Goal: Task Accomplishment & Management: Use online tool/utility

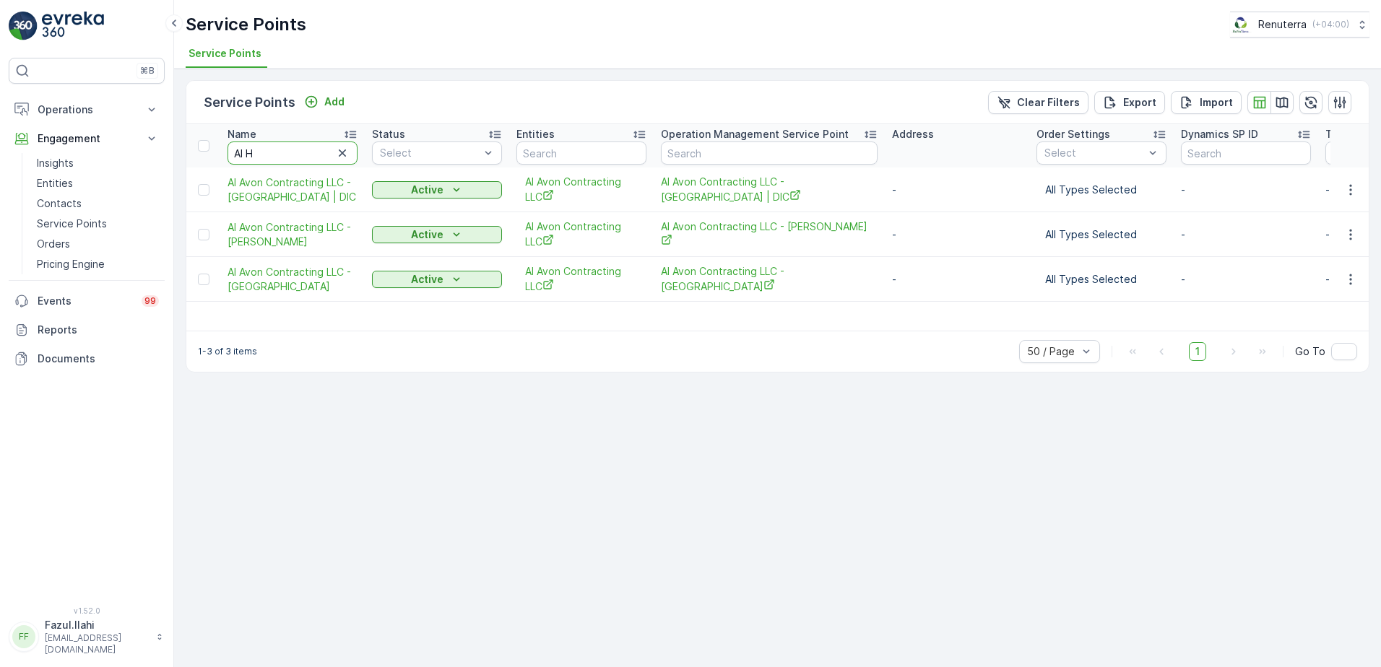
type input "Al Ha"
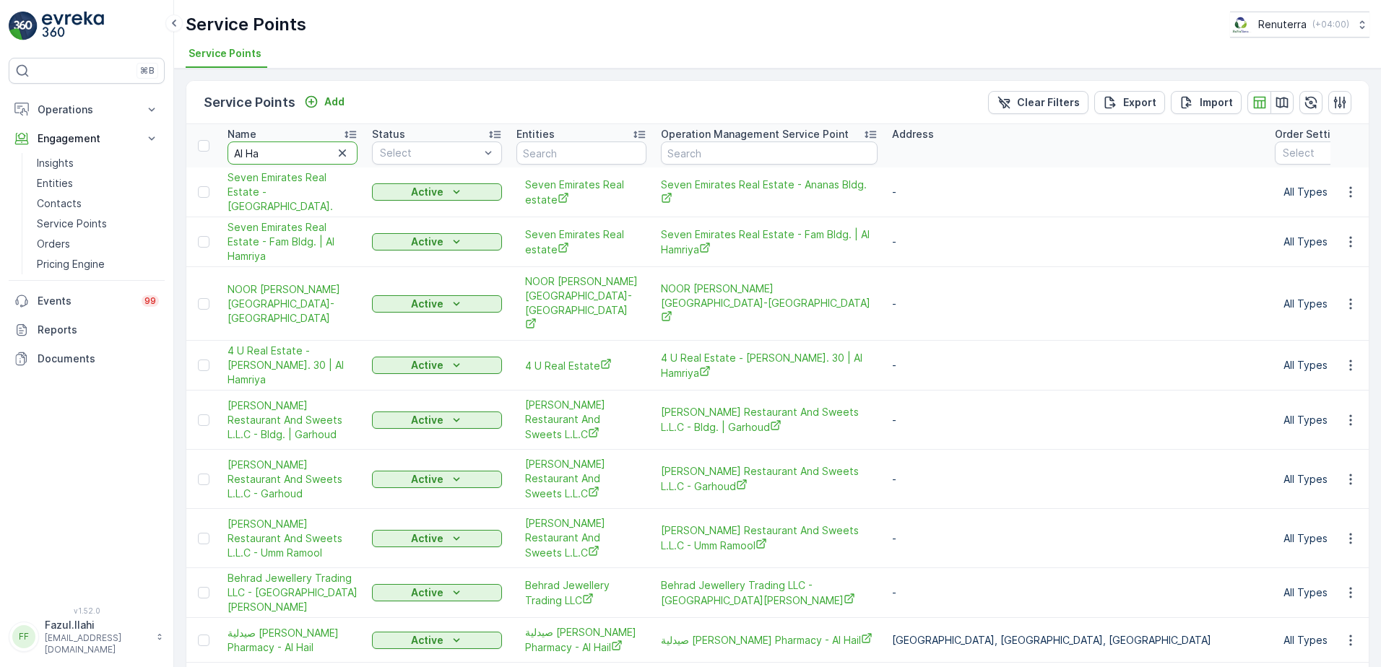
click at [279, 146] on input "Al Ha" at bounding box center [293, 153] width 130 height 23
type input "Al Hawami"
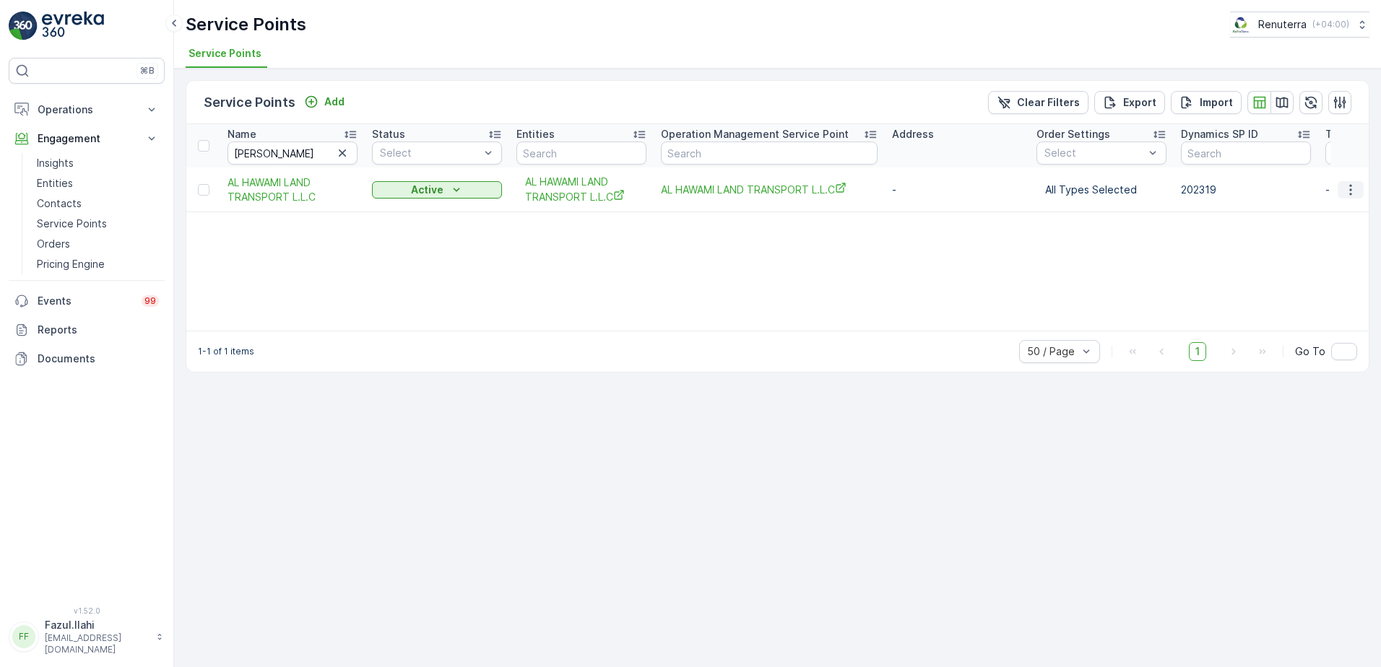
click at [1353, 194] on icon "button" at bounding box center [1351, 190] width 14 height 14
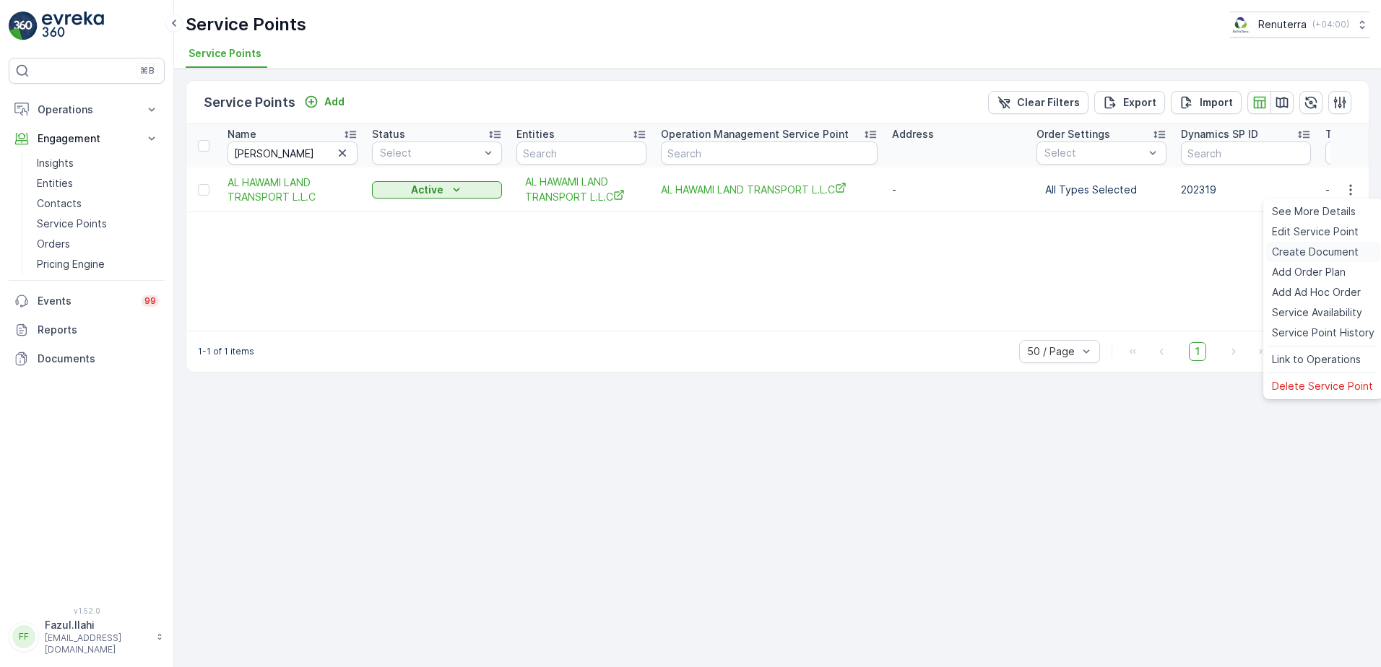
click at [1341, 254] on span "Create Document" at bounding box center [1315, 252] width 87 height 14
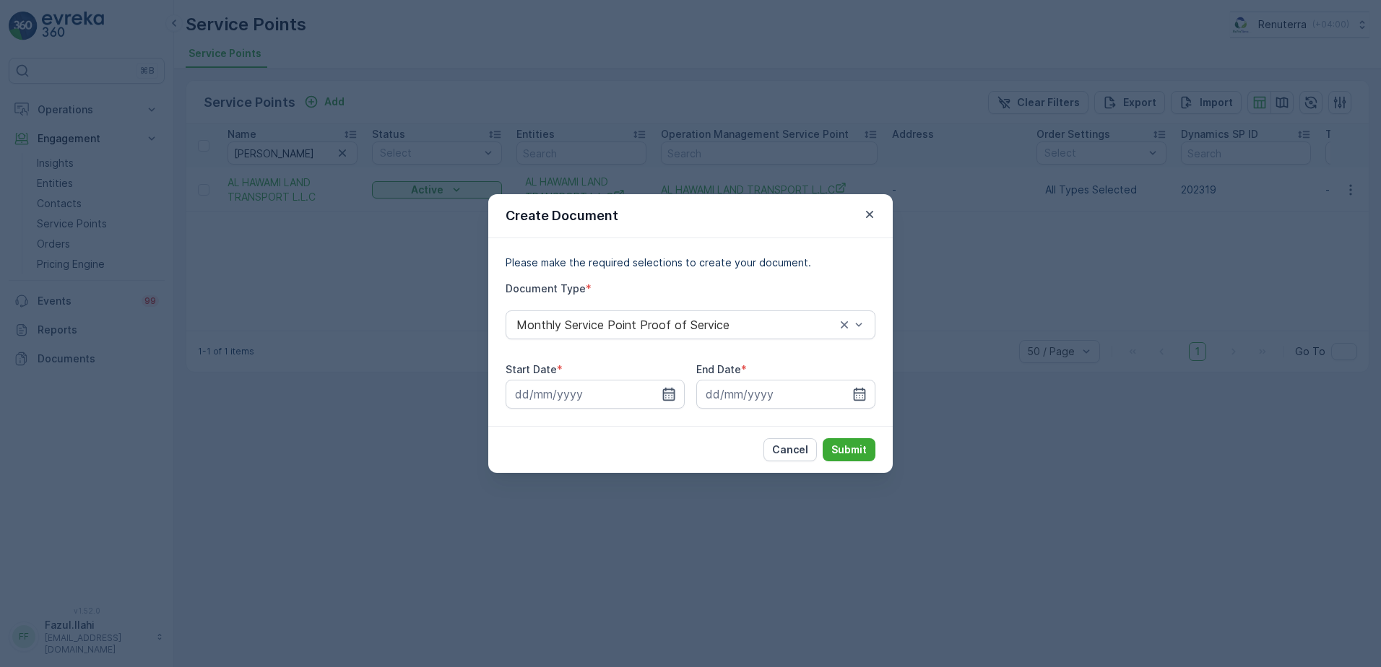
click at [672, 387] on icon "button" at bounding box center [669, 394] width 14 height 14
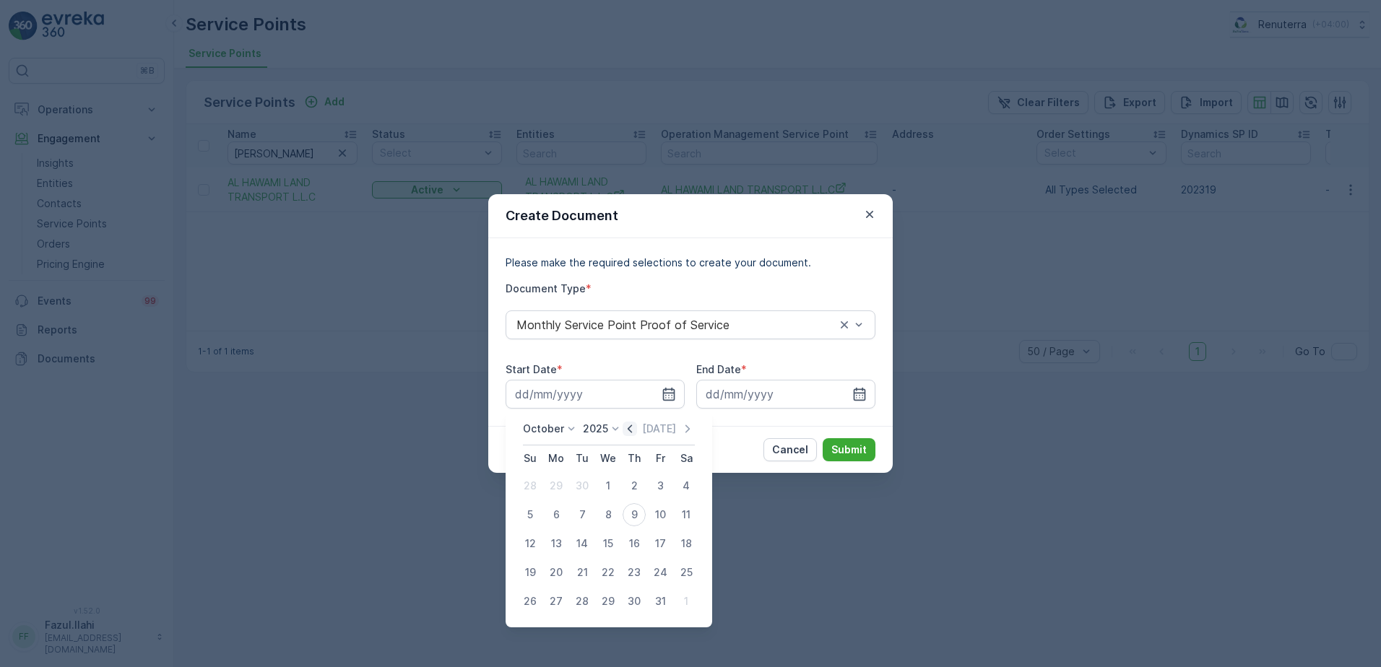
click at [626, 427] on icon "button" at bounding box center [630, 429] width 14 height 14
click at [556, 483] on div "1" at bounding box center [556, 486] width 23 height 23
type input "01.09.2025"
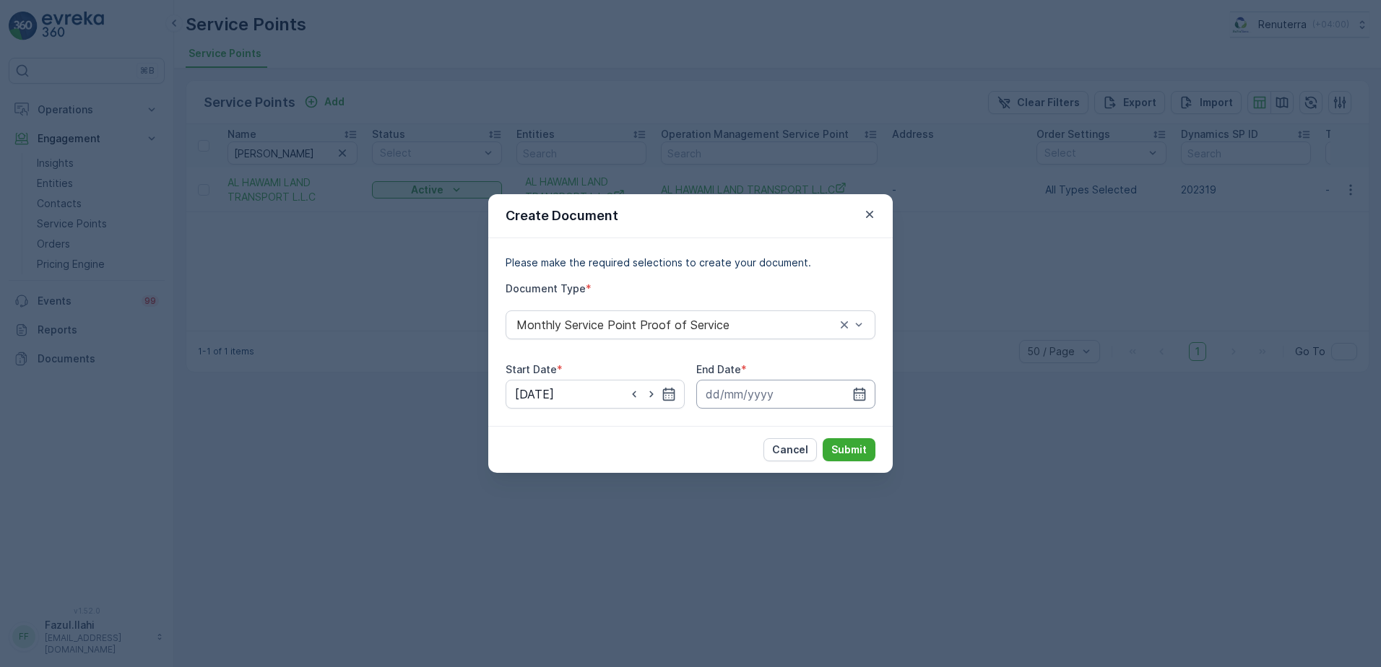
drag, startPoint x: 862, startPoint y: 392, endPoint x: 862, endPoint y: 404, distance: 11.6
click at [862, 392] on icon "button" at bounding box center [859, 394] width 14 height 14
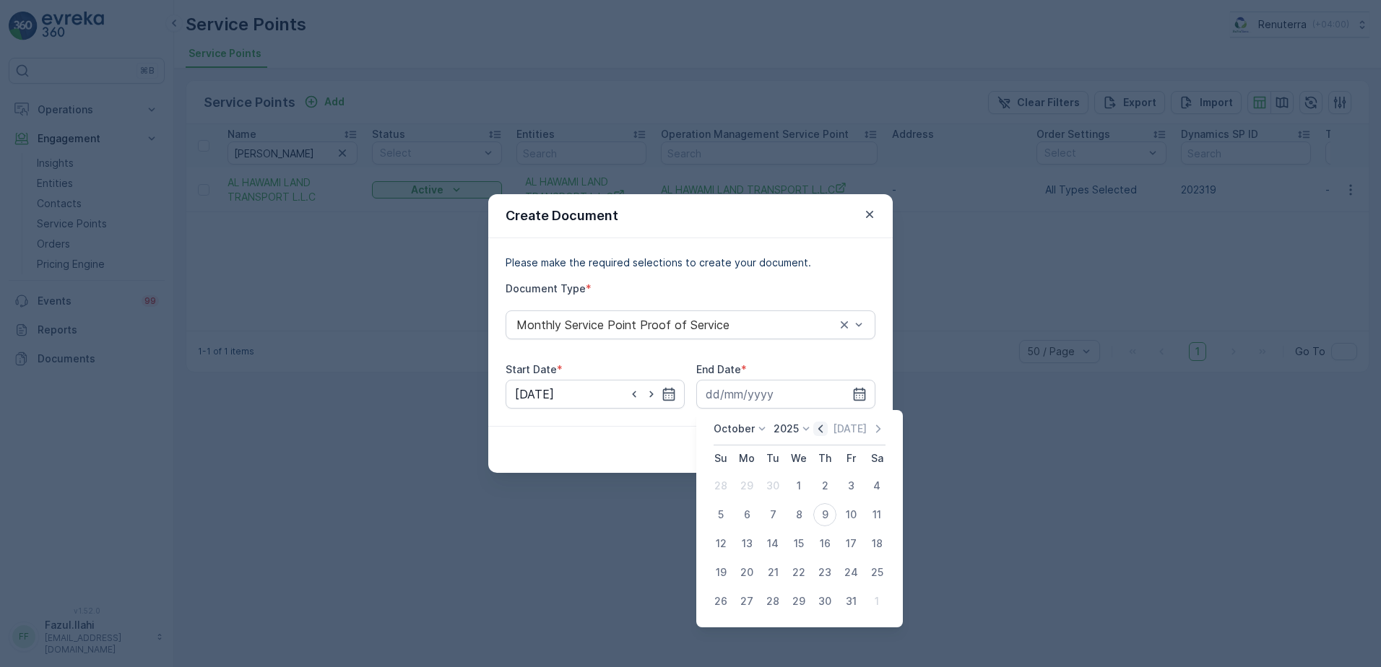
click at [820, 428] on icon "button" at bounding box center [820, 429] width 14 height 14
click at [774, 599] on div "30" at bounding box center [772, 601] width 23 height 23
type input "30.09.2025"
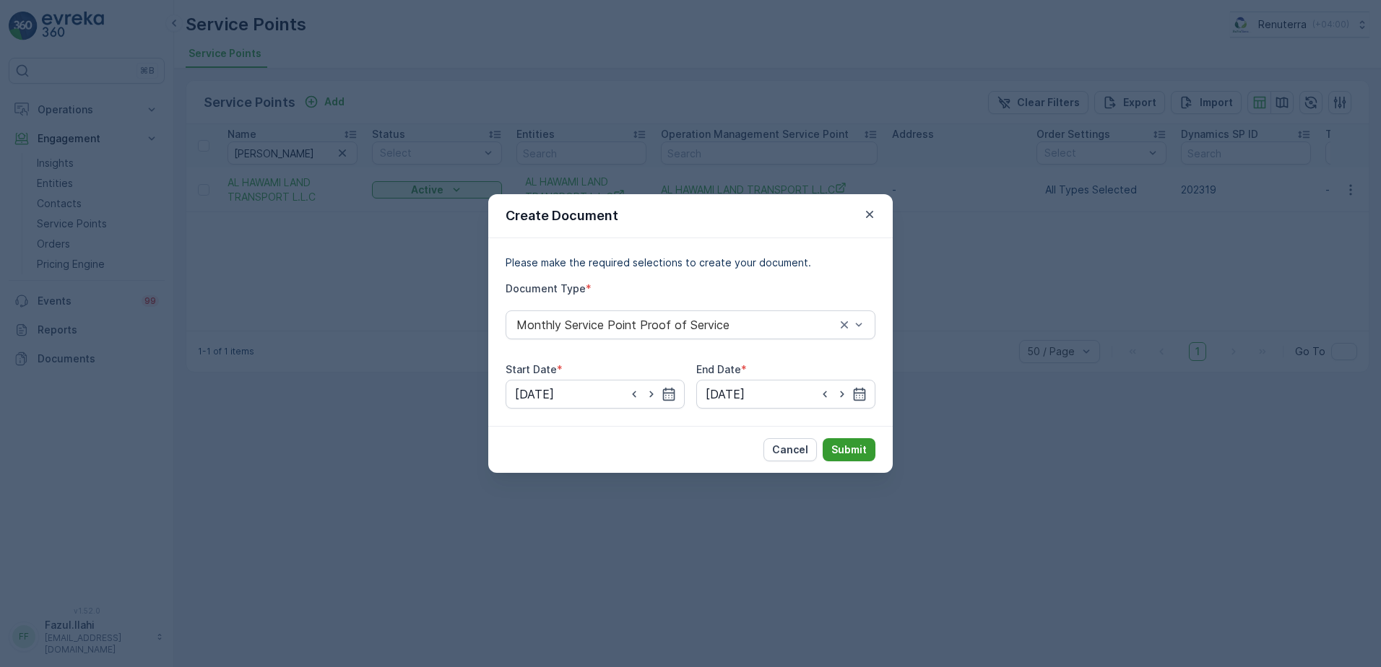
click at [854, 451] on p "Submit" at bounding box center [848, 450] width 35 height 14
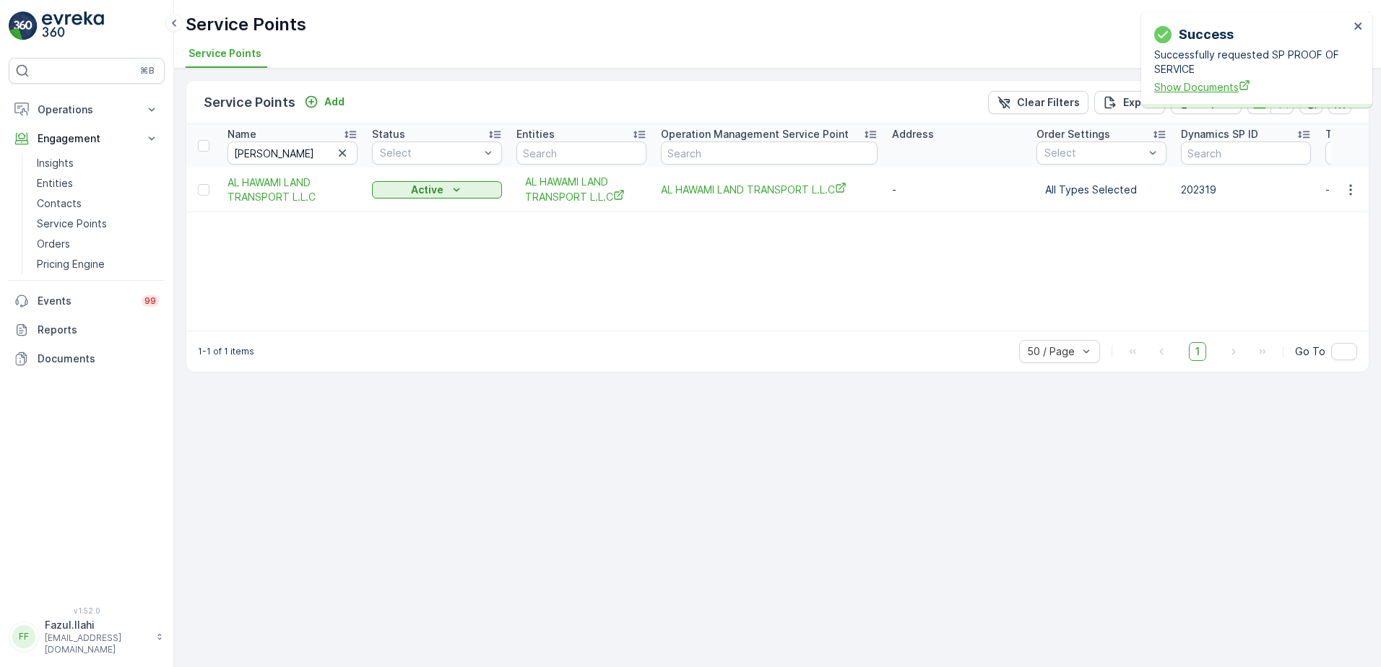
click at [1193, 85] on span "Show Documents" at bounding box center [1251, 86] width 195 height 15
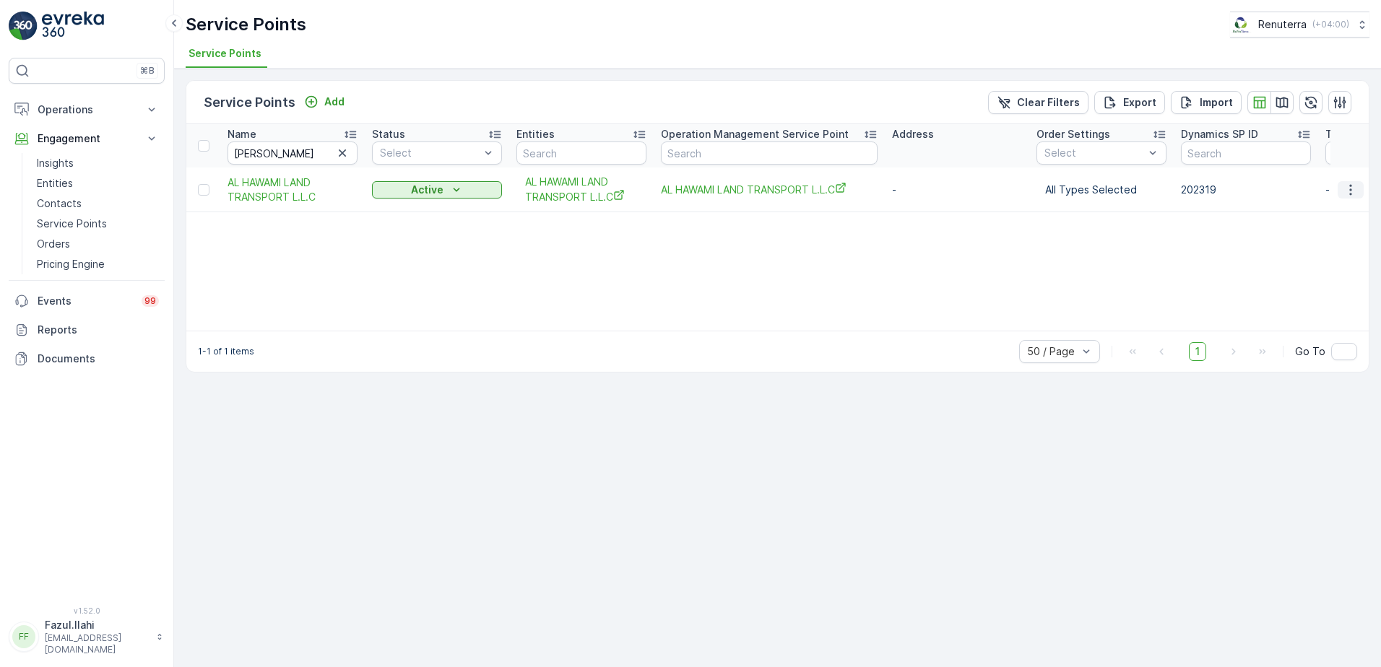
click at [1351, 193] on icon "button" at bounding box center [1350, 189] width 2 height 11
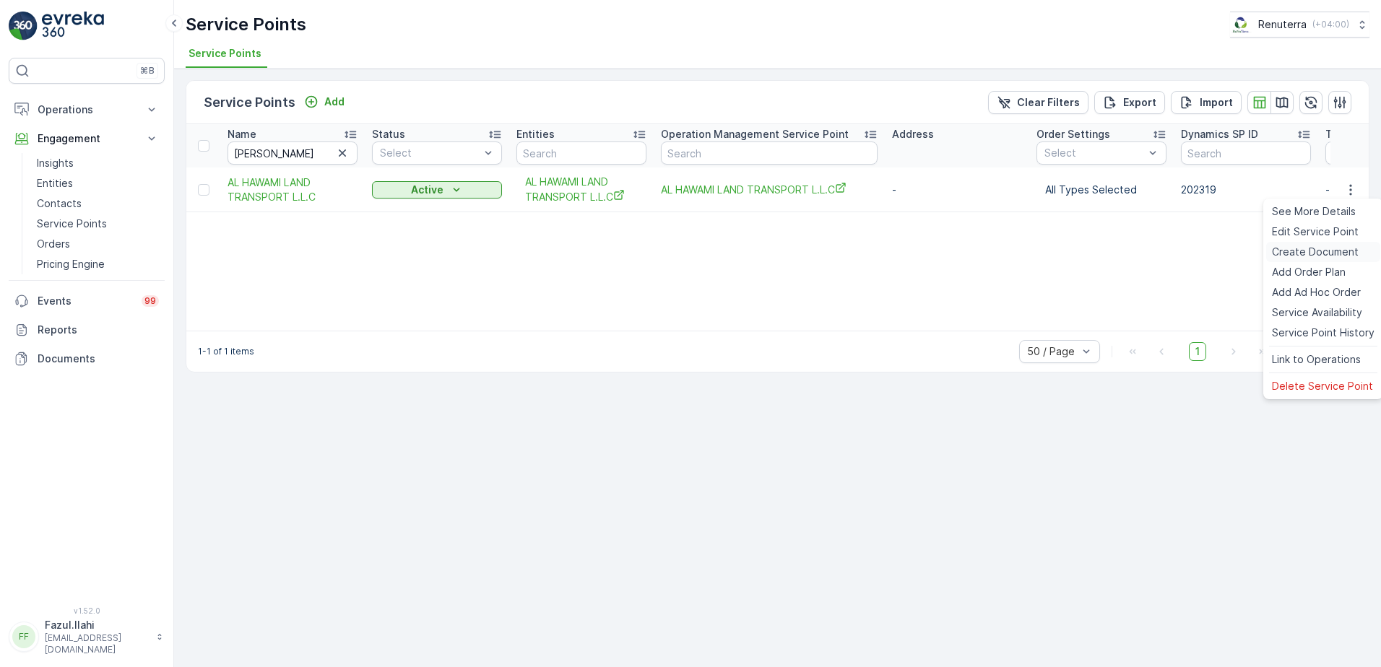
click at [1316, 246] on span "Create Document" at bounding box center [1315, 252] width 87 height 14
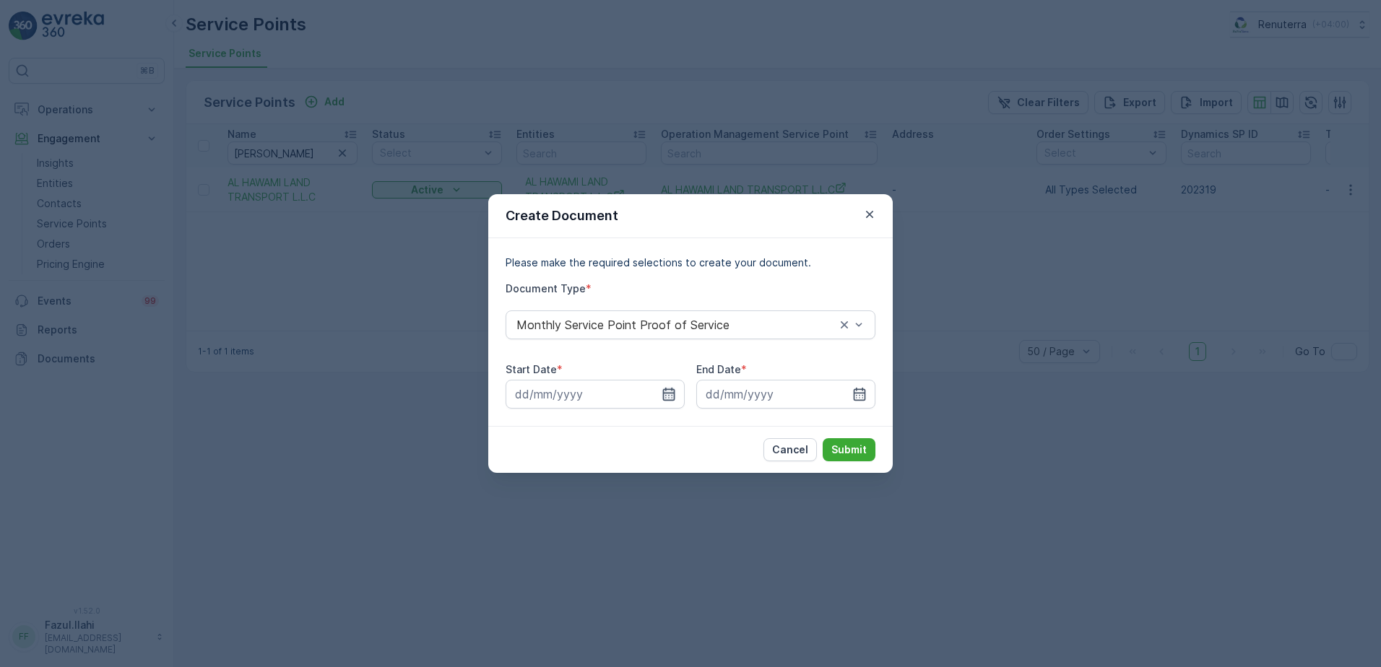
click at [663, 395] on icon "button" at bounding box center [669, 394] width 12 height 13
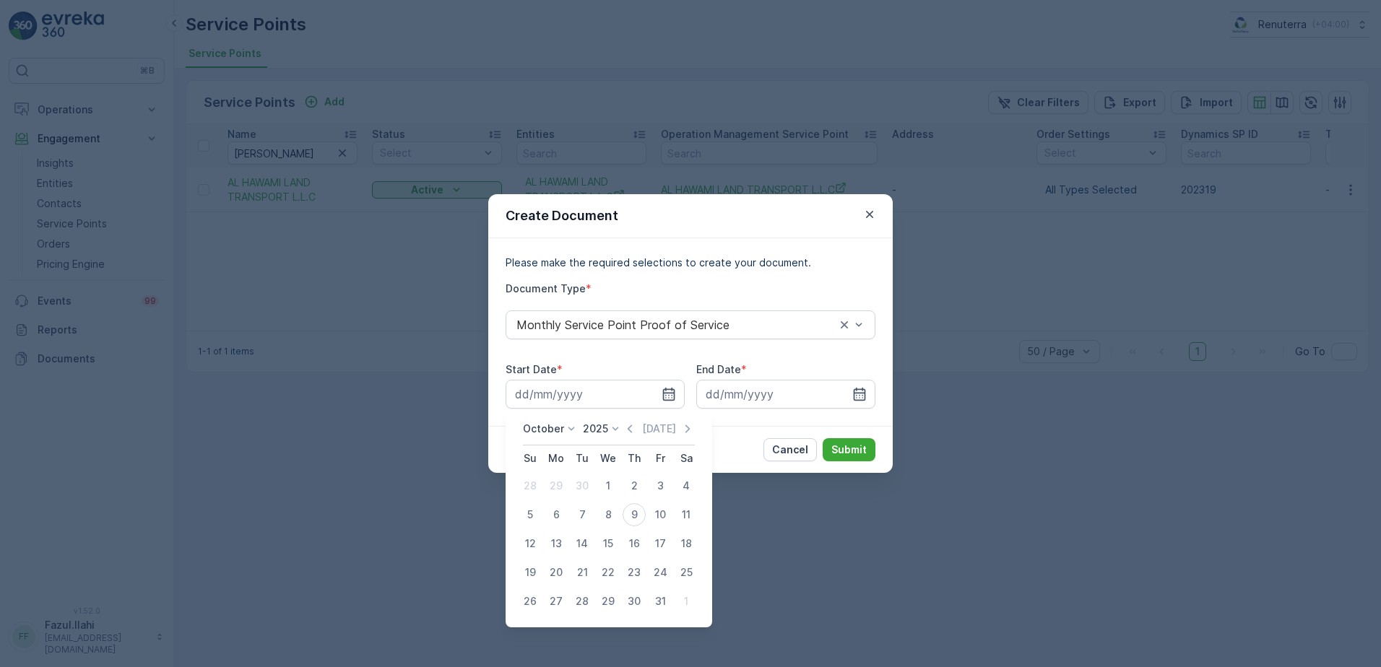
click at [631, 437] on div "October 2025 Today" at bounding box center [609, 434] width 172 height 24
click at [636, 430] on icon "button" at bounding box center [630, 429] width 14 height 14
click at [554, 486] on div "1" at bounding box center [556, 486] width 23 height 23
type input "01.09.2025"
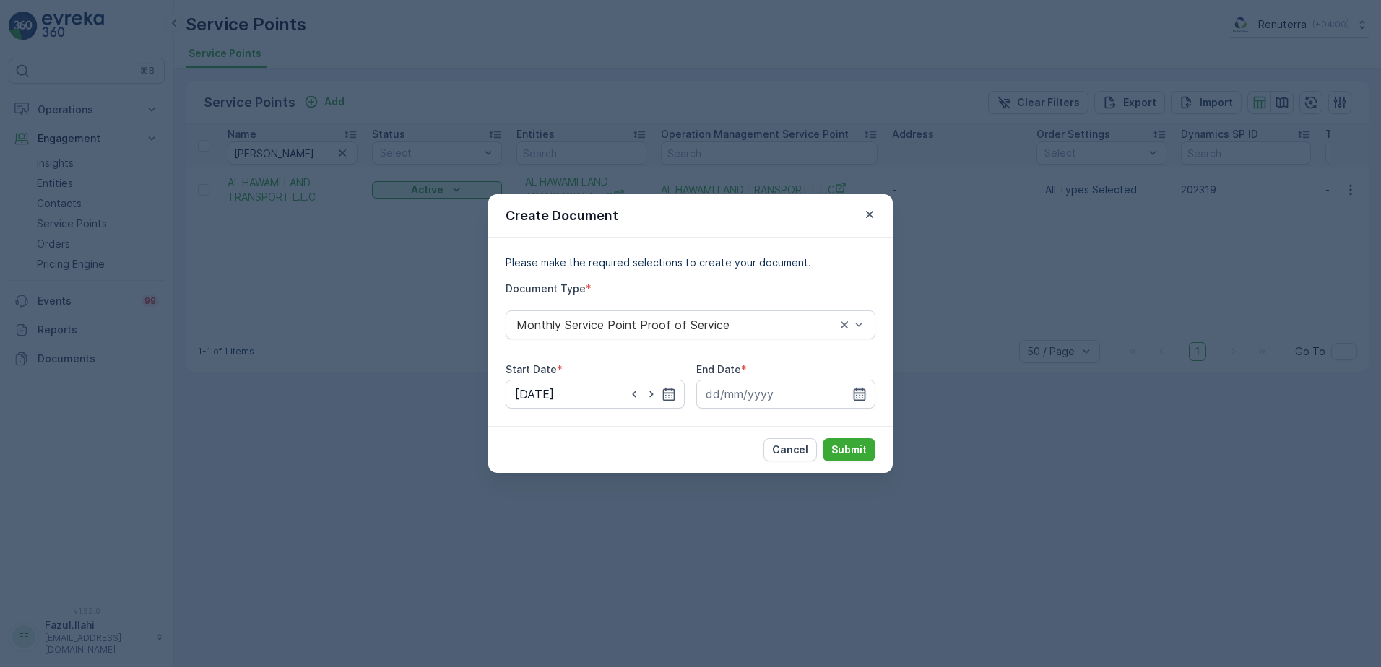
click at [865, 391] on icon "button" at bounding box center [860, 394] width 12 height 13
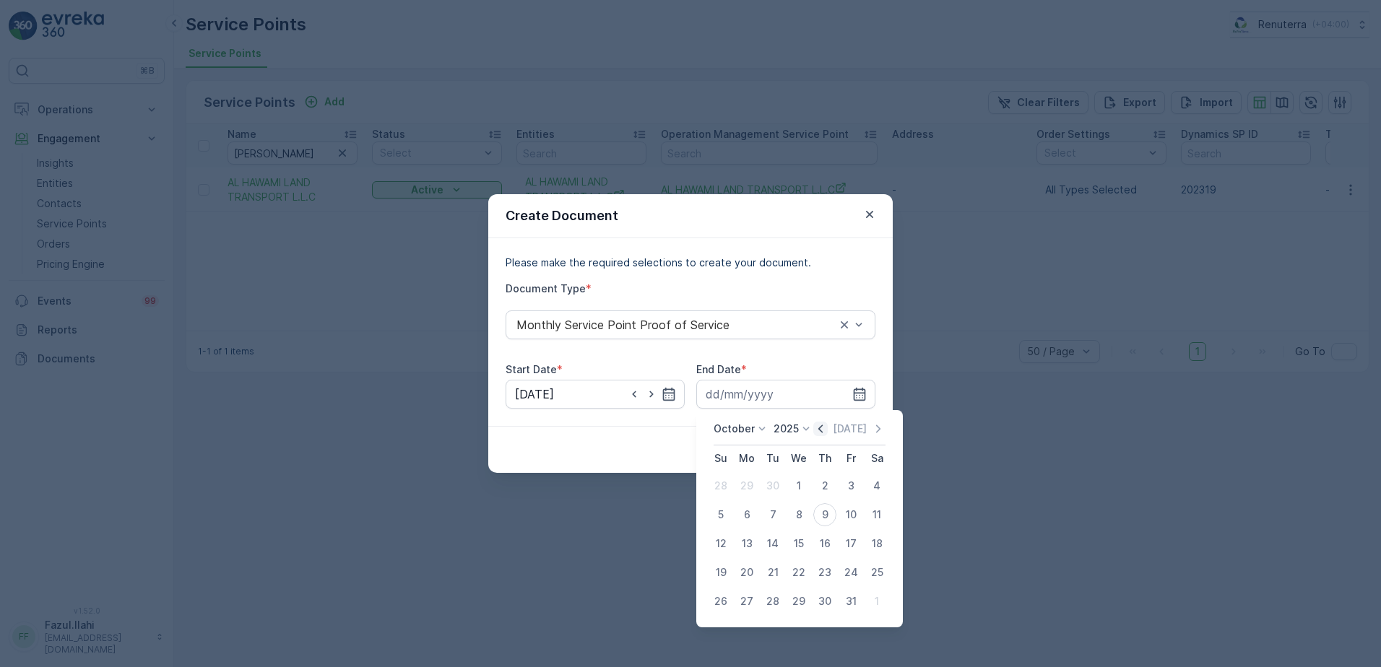
click at [824, 429] on icon "button" at bounding box center [820, 429] width 14 height 14
click at [769, 600] on div "30" at bounding box center [772, 601] width 23 height 23
type input "30.09.2025"
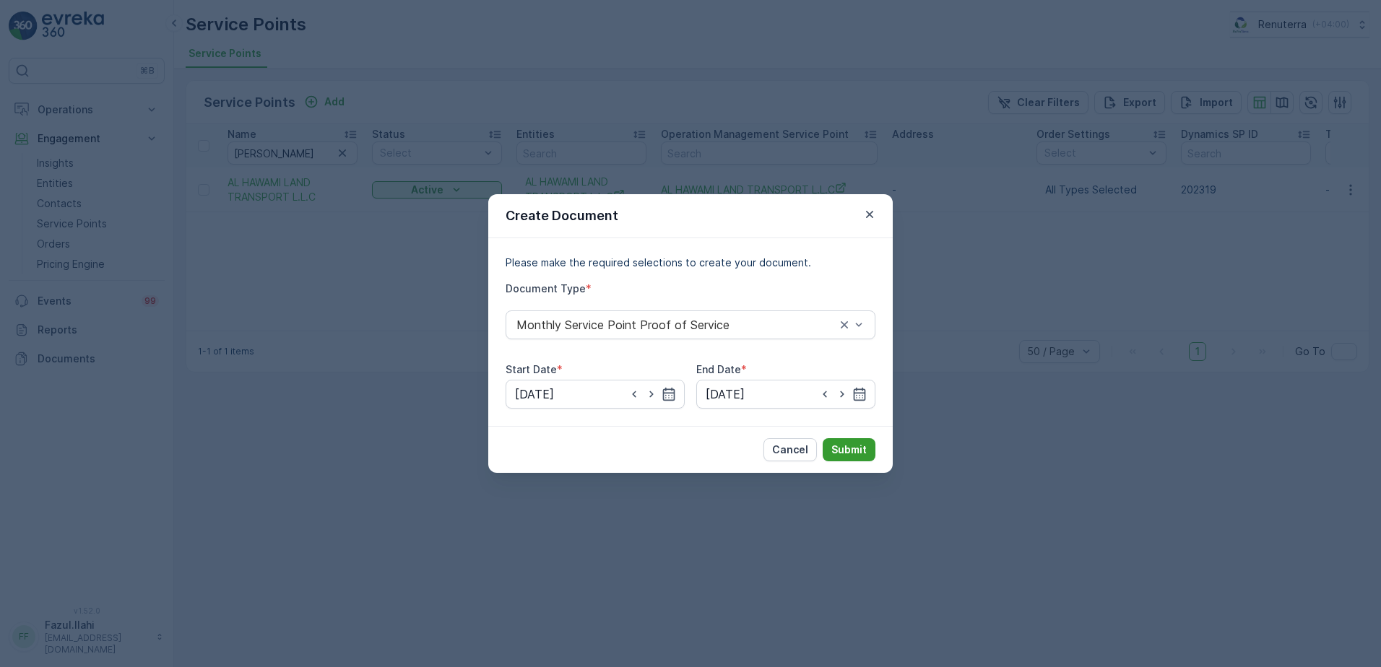
click at [851, 444] on p "Submit" at bounding box center [848, 450] width 35 height 14
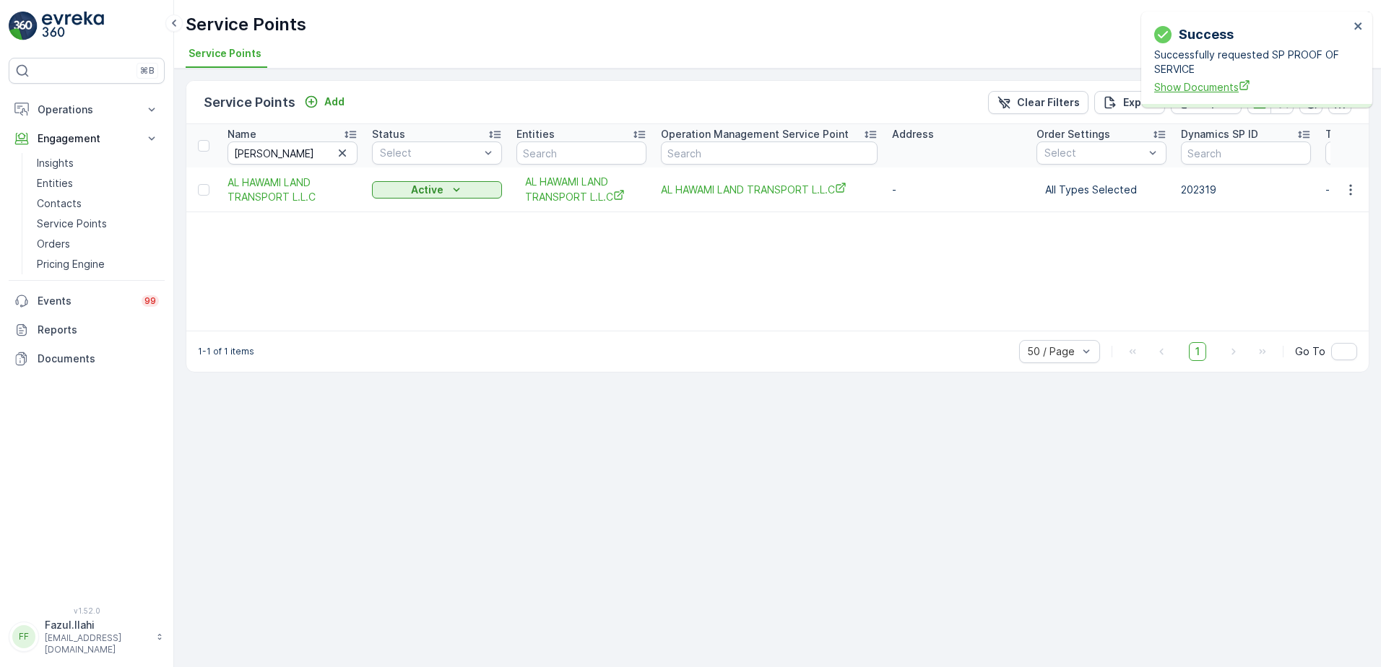
click at [1205, 77] on div "Successfully requested SP PROOF OF SERVICE Show Documents" at bounding box center [1251, 71] width 195 height 47
click at [1206, 82] on span "Show Documents" at bounding box center [1251, 86] width 195 height 15
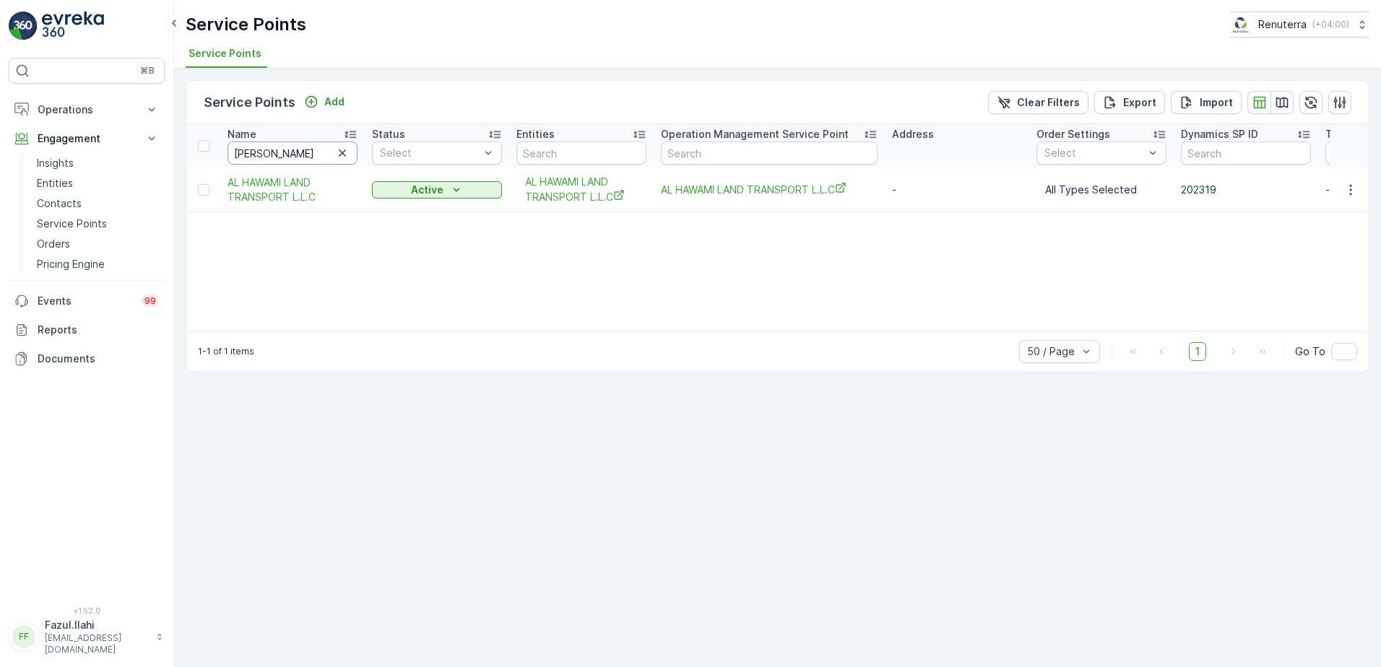
click at [289, 156] on input "Al Hawami" at bounding box center [293, 153] width 130 height 23
type input "Al huda"
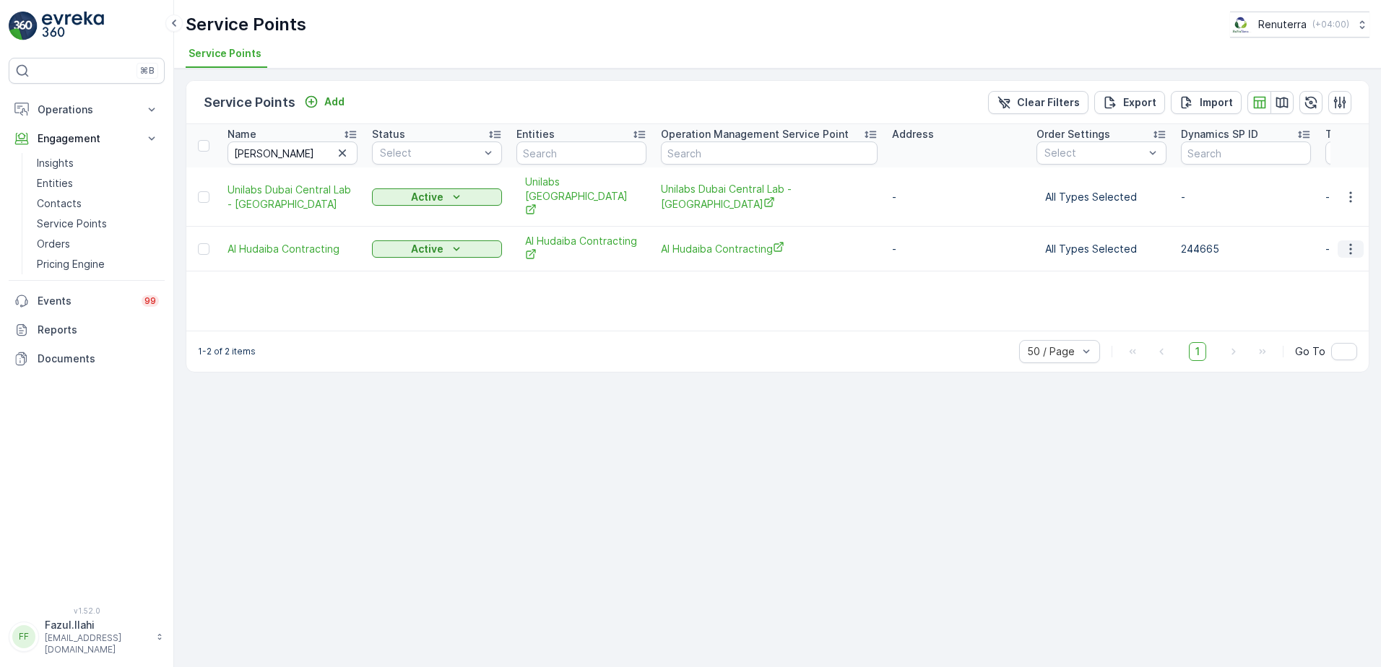
click at [1353, 242] on icon "button" at bounding box center [1351, 249] width 14 height 14
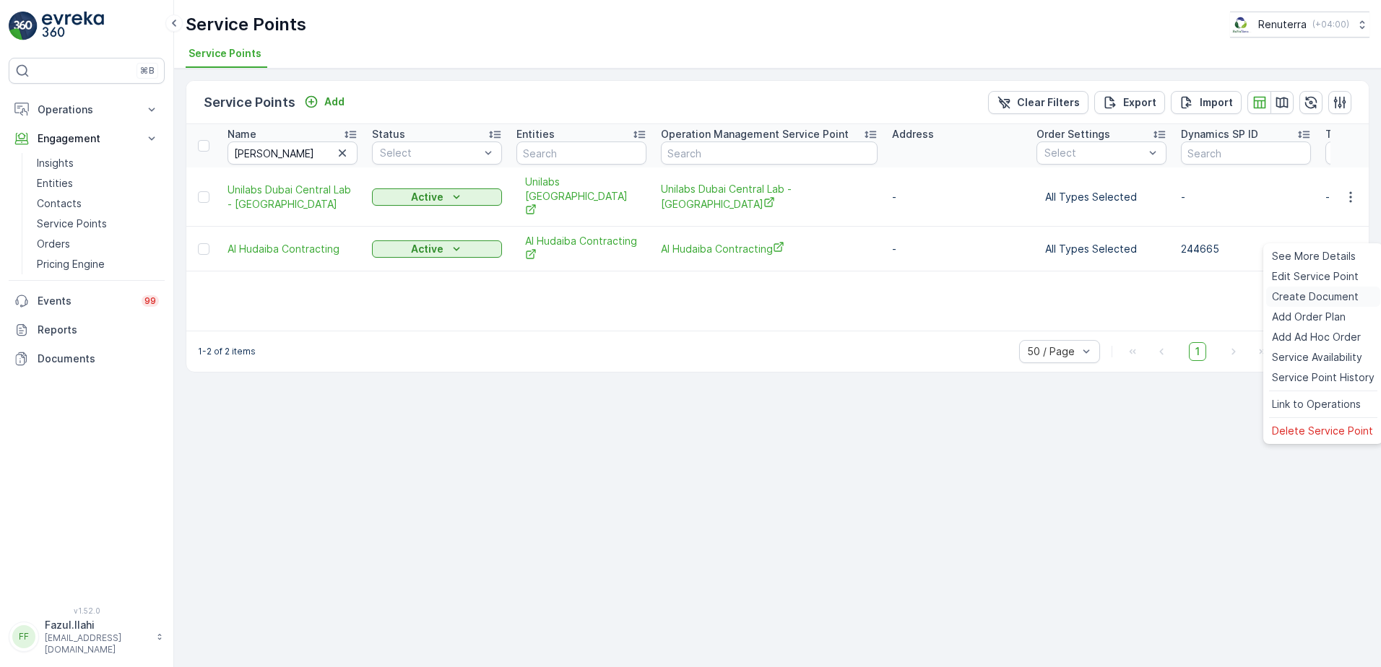
click at [1301, 294] on span "Create Document" at bounding box center [1315, 297] width 87 height 14
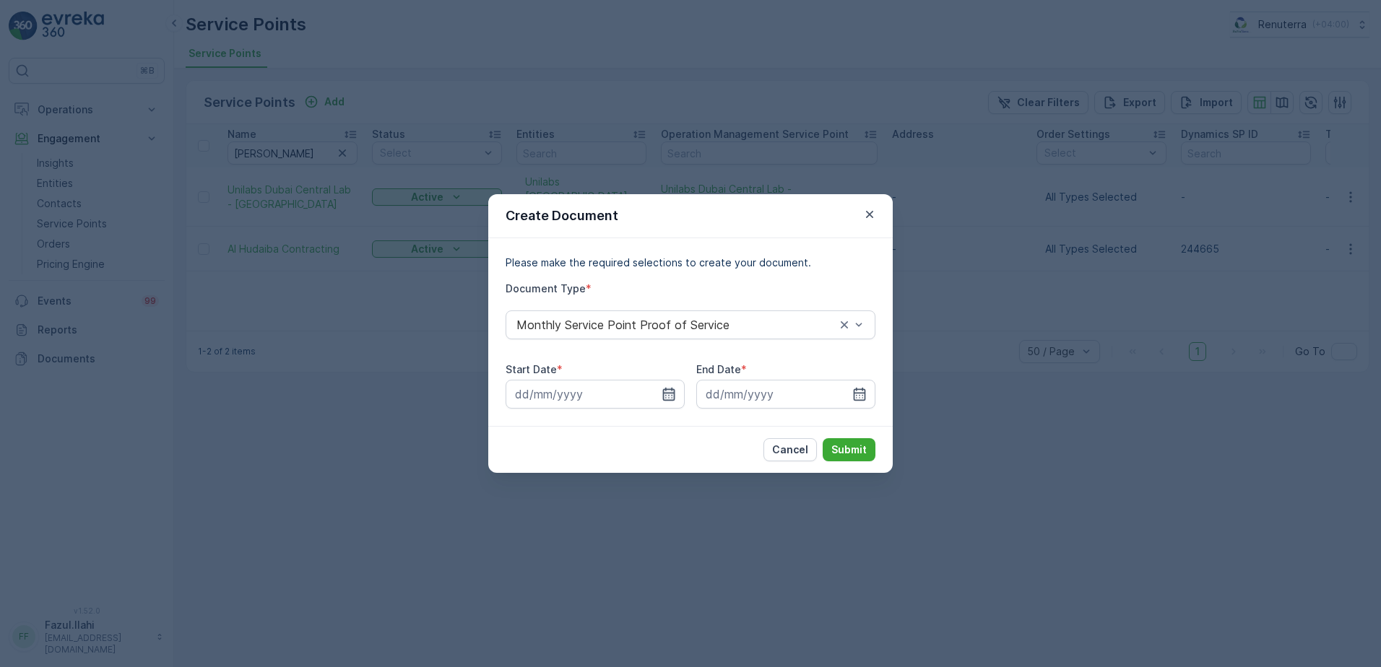
click at [663, 388] on icon "button" at bounding box center [669, 394] width 14 height 14
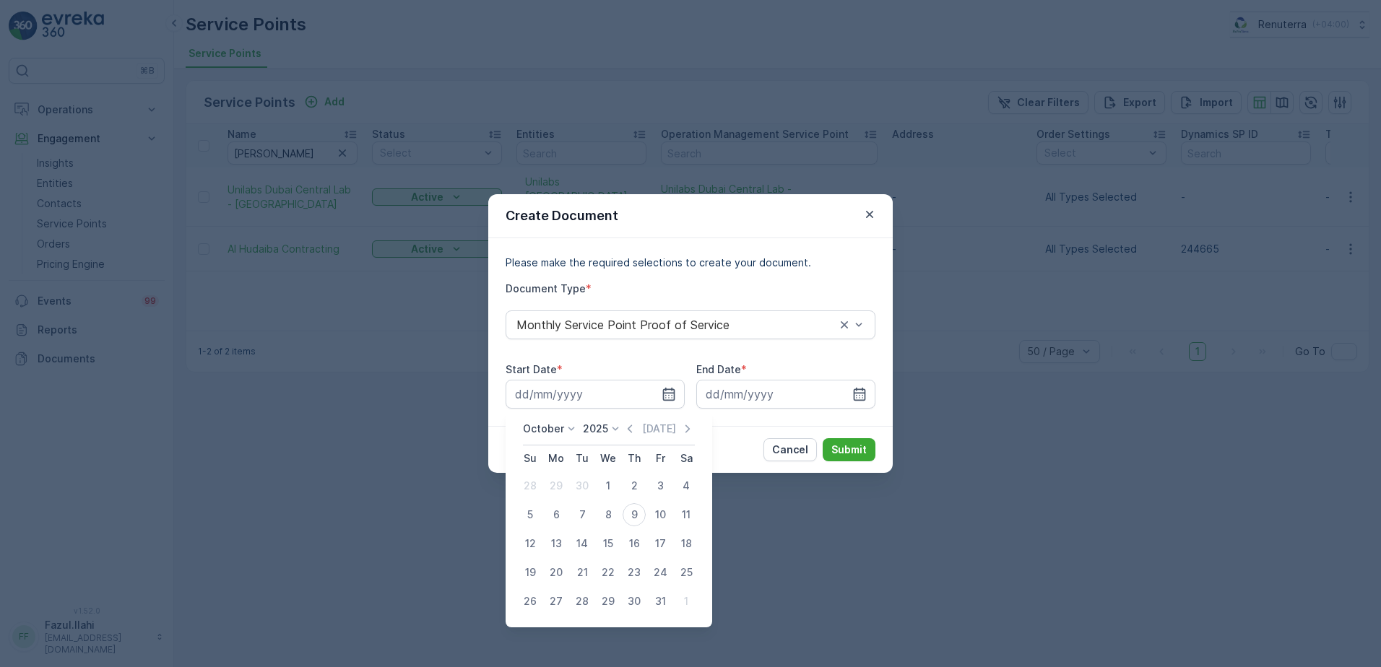
click at [633, 421] on div "October 2025 Today Su Mo Tu We Th Fr Sa 28 29 30 1 2 3 4 5 6 7 8 9 10 11 12 13 …" at bounding box center [609, 518] width 207 height 217
click at [632, 427] on icon "button" at bounding box center [630, 429] width 4 height 8
click at [553, 489] on div "1" at bounding box center [556, 486] width 23 height 23
type input "01.09.2025"
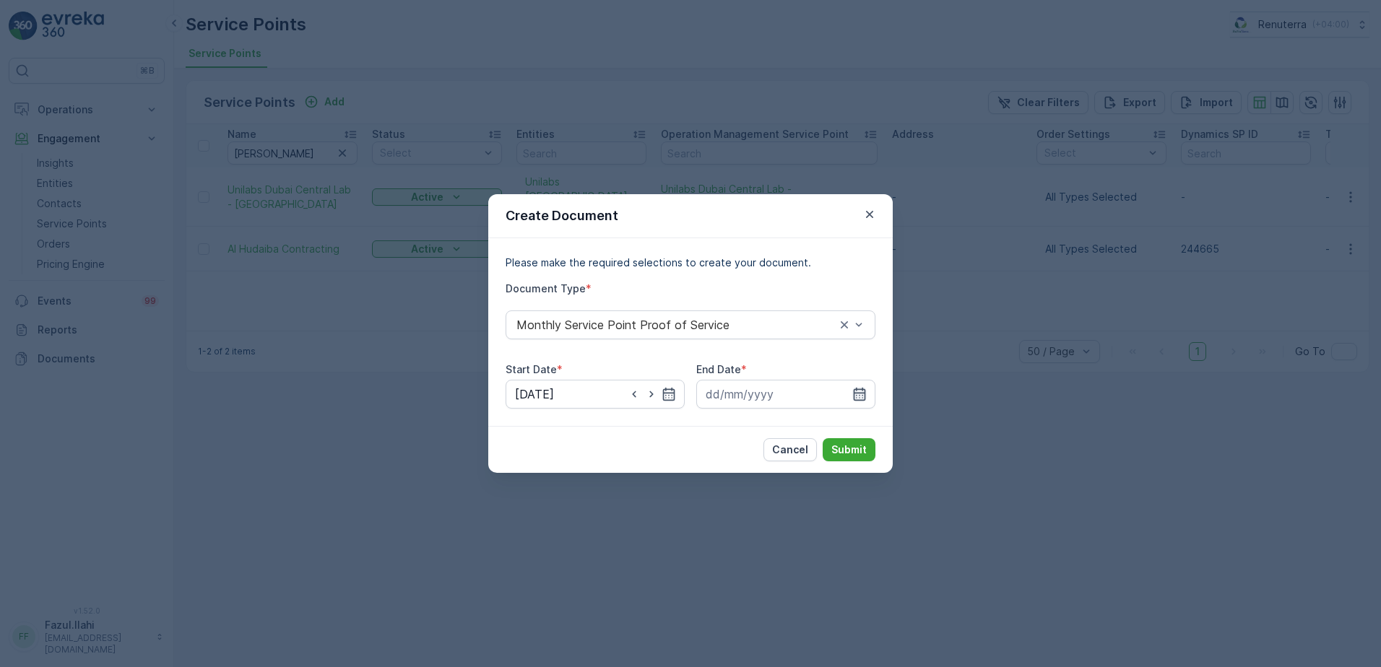
click at [852, 389] on icon "button" at bounding box center [859, 394] width 14 height 14
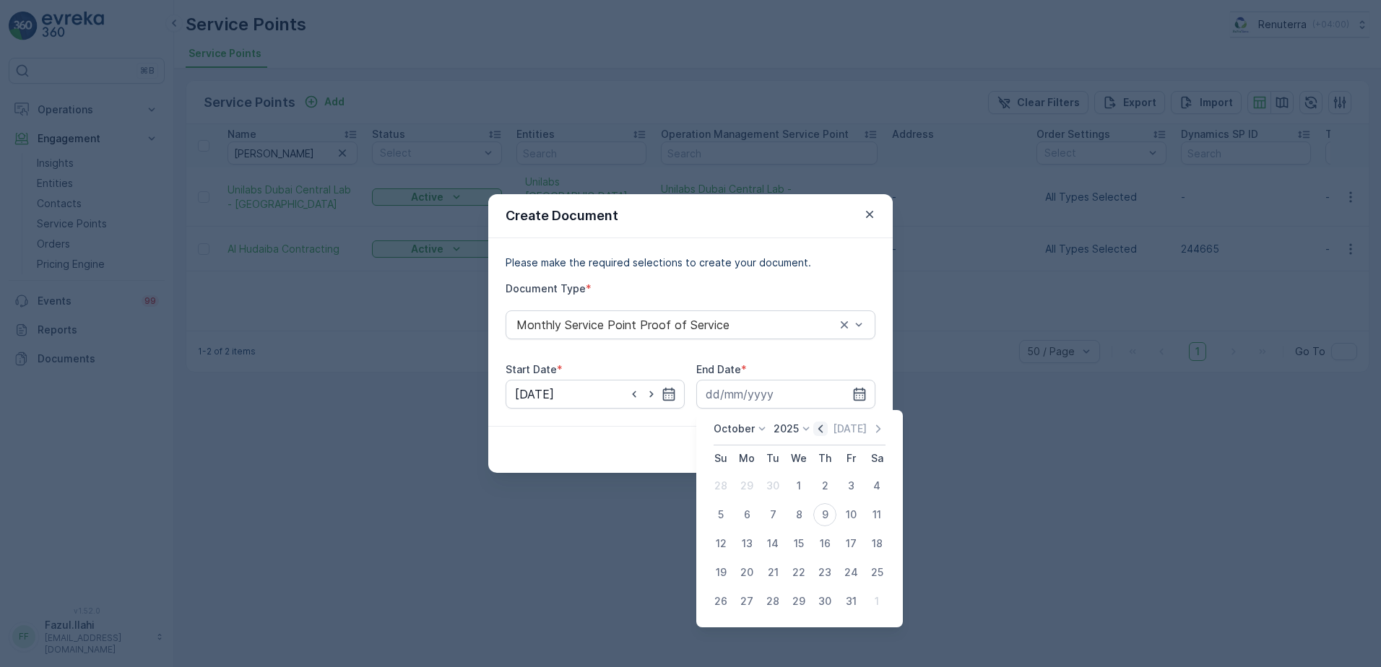
click at [827, 431] on icon "button" at bounding box center [820, 429] width 14 height 14
click at [779, 600] on div "30" at bounding box center [772, 601] width 23 height 23
type input "30.09.2025"
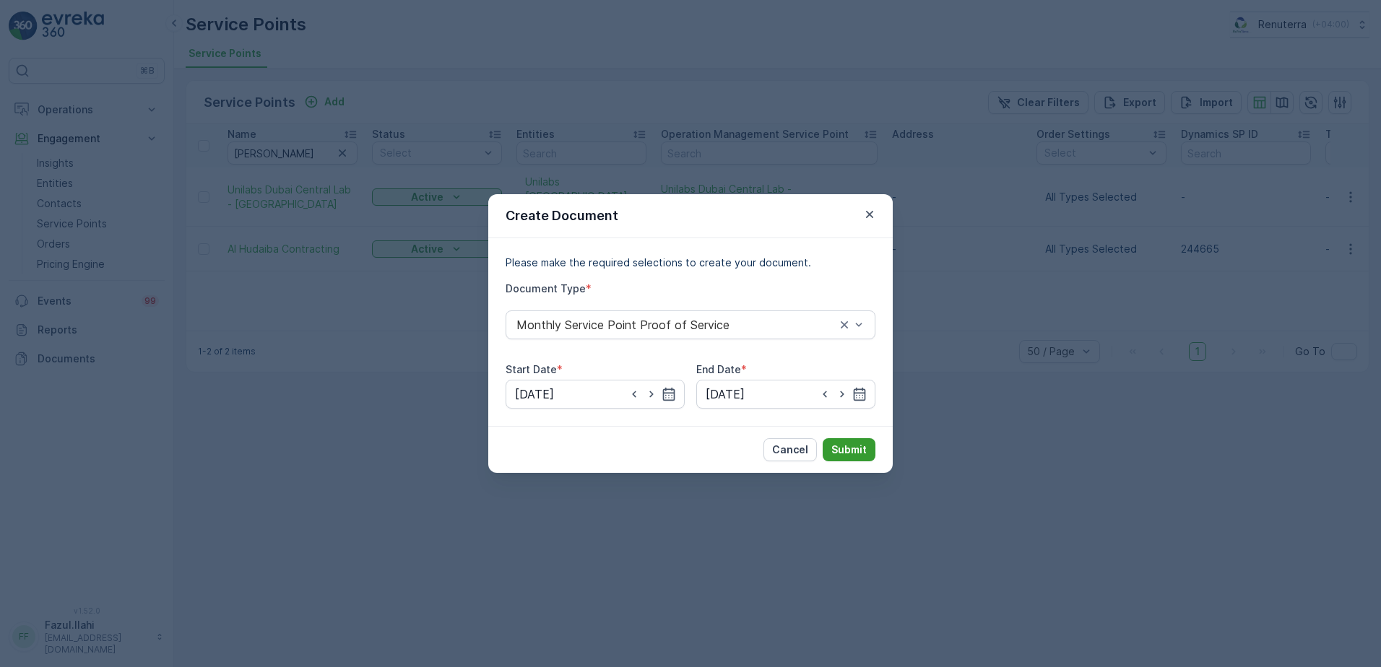
click at [844, 453] on p "Submit" at bounding box center [848, 450] width 35 height 14
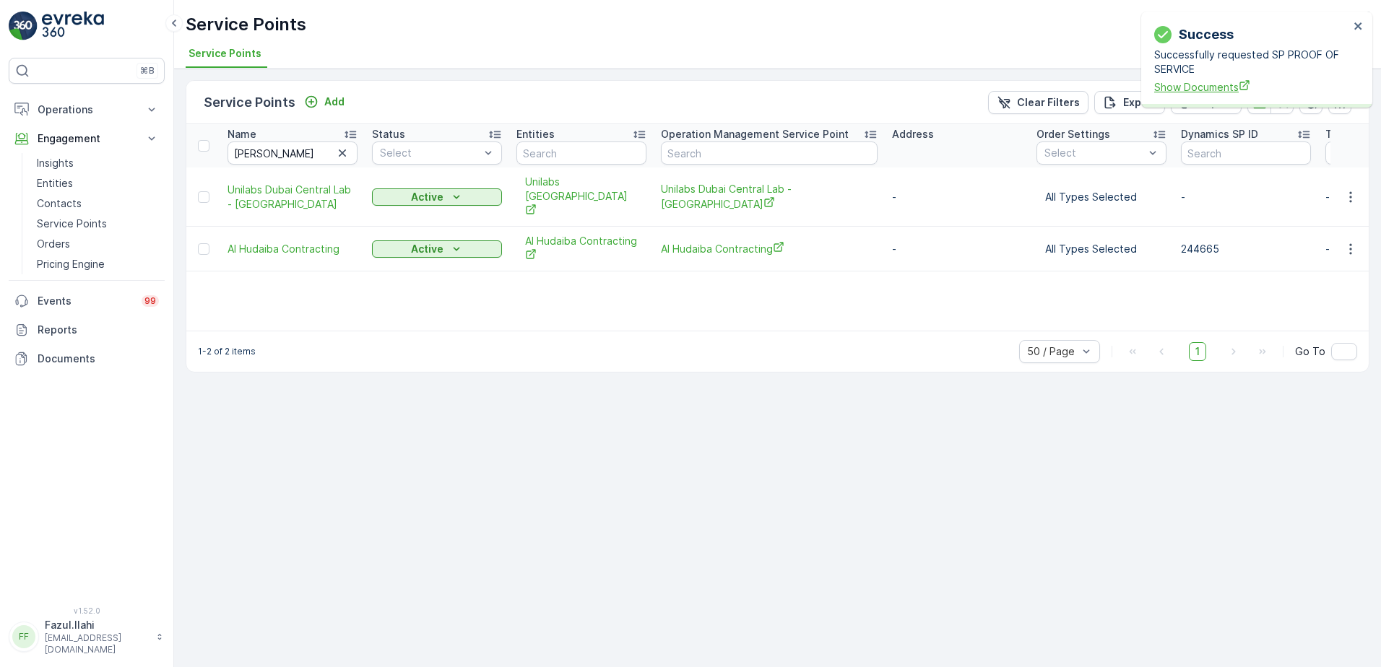
click at [1200, 83] on span "Show Documents" at bounding box center [1251, 86] width 195 height 15
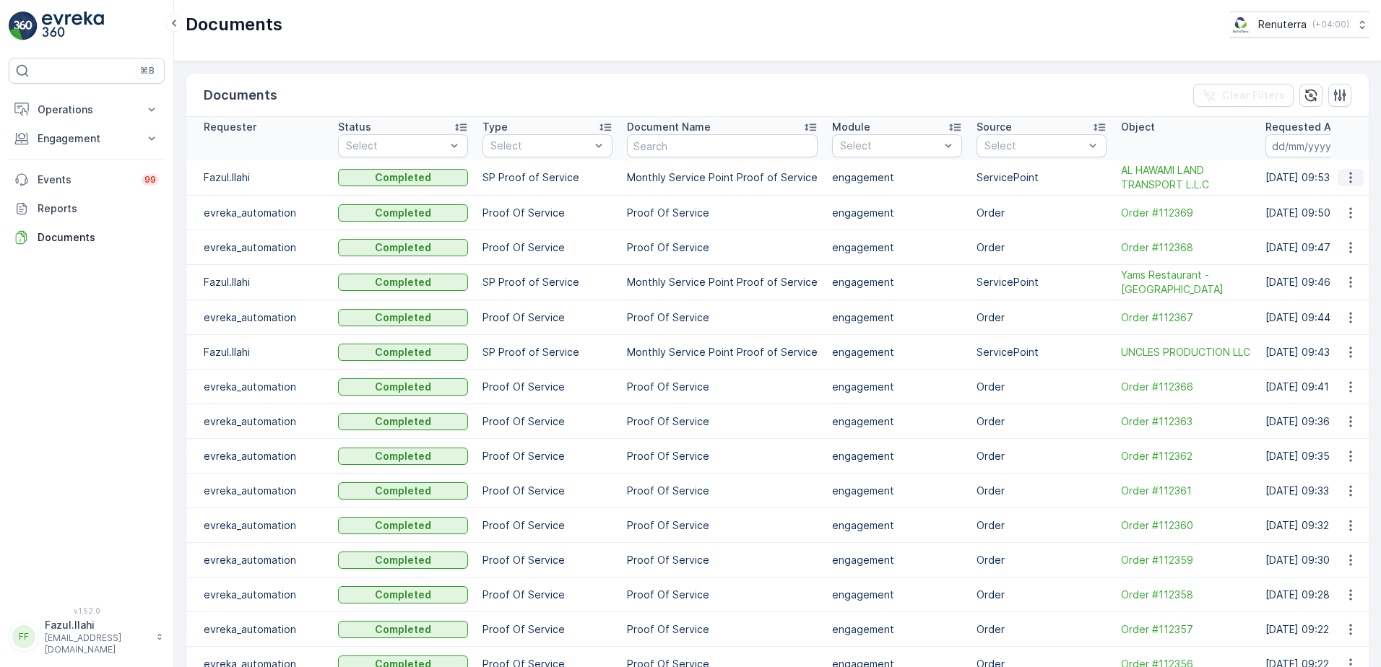
click at [1349, 178] on icon "button" at bounding box center [1351, 177] width 14 height 14
click at [1329, 204] on span "See Details" at bounding box center [1347, 199] width 56 height 14
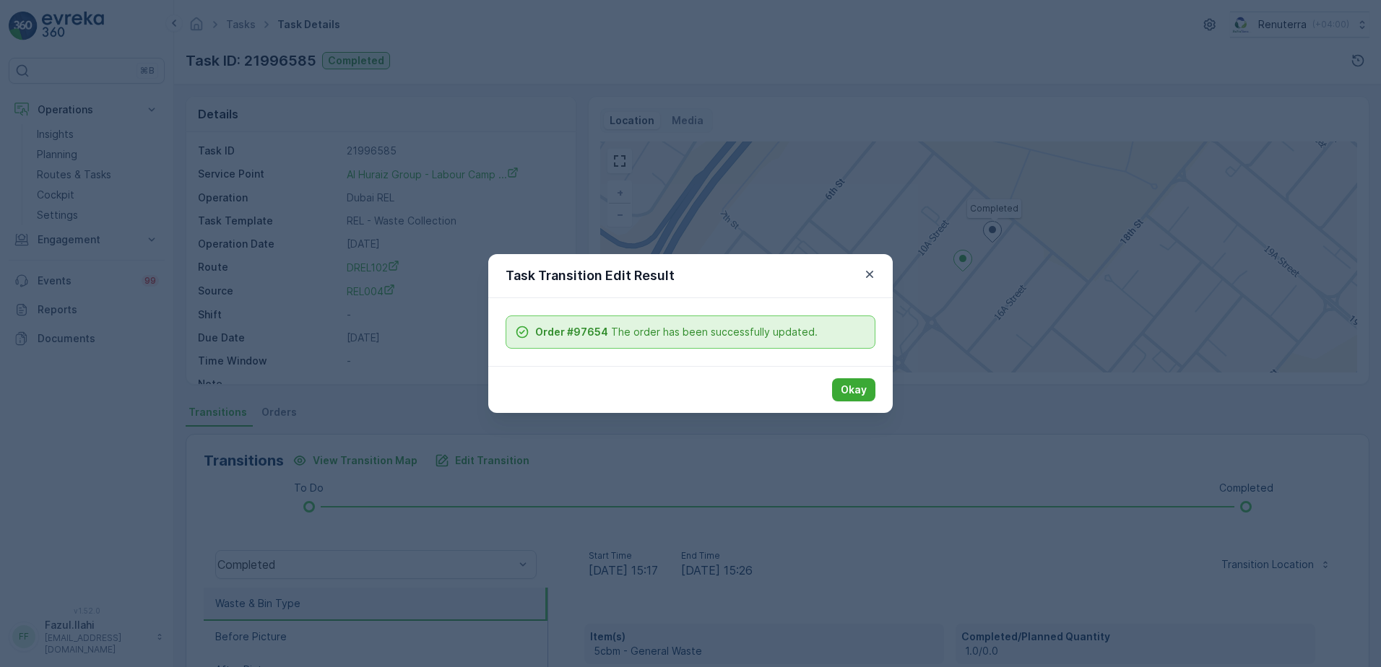
scroll to position [242, 0]
click at [850, 387] on p "Okay" at bounding box center [854, 390] width 26 height 14
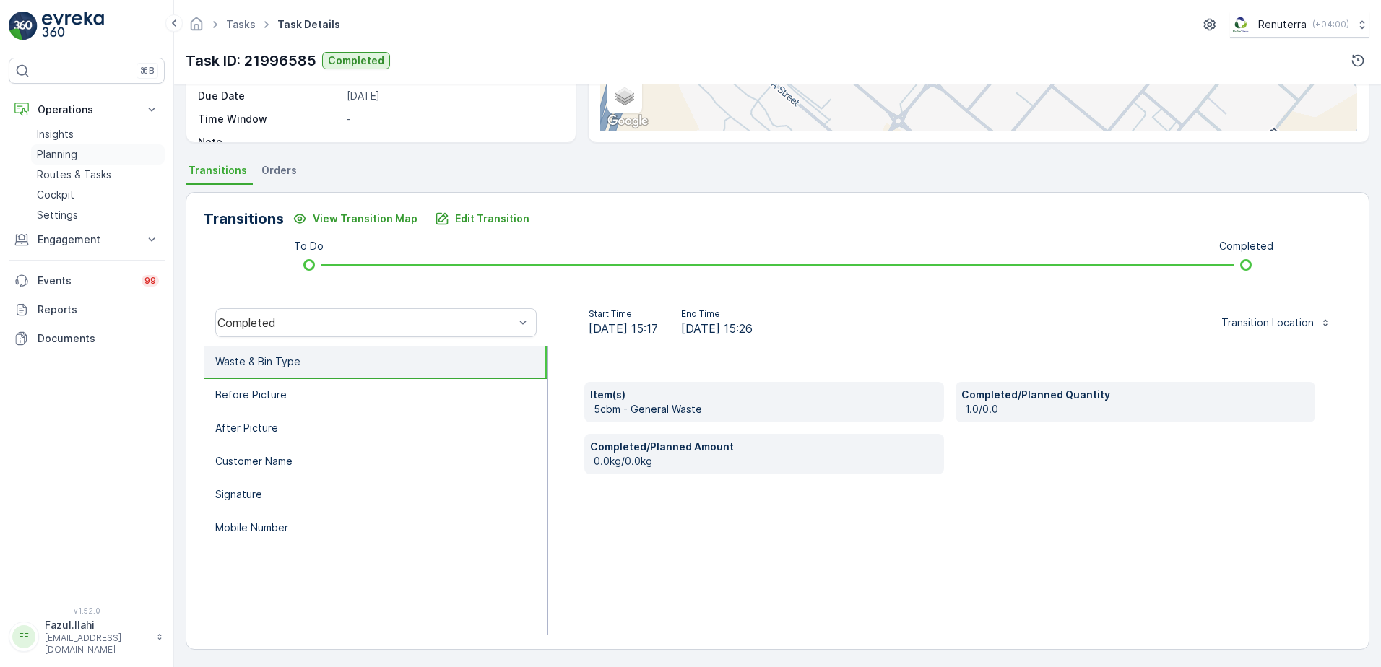
click at [68, 159] on p "Planning" at bounding box center [57, 154] width 40 height 14
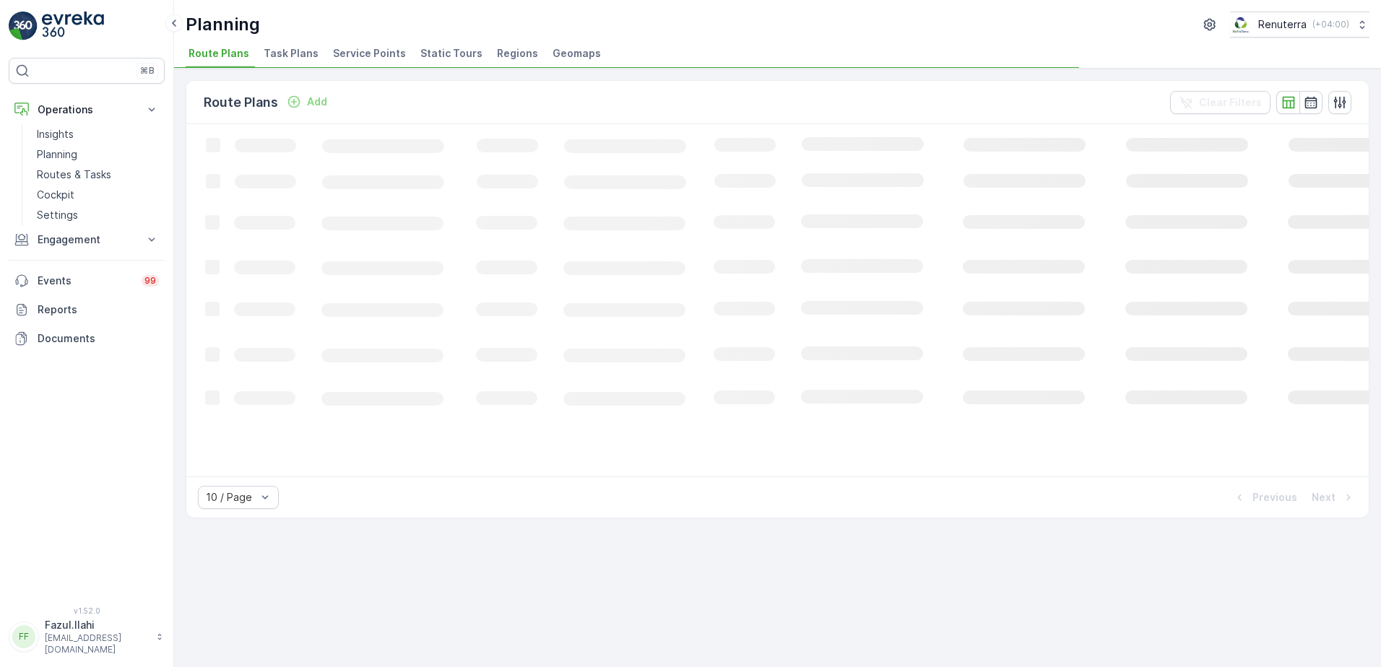
click at [364, 54] on span "Service Points" at bounding box center [369, 53] width 73 height 14
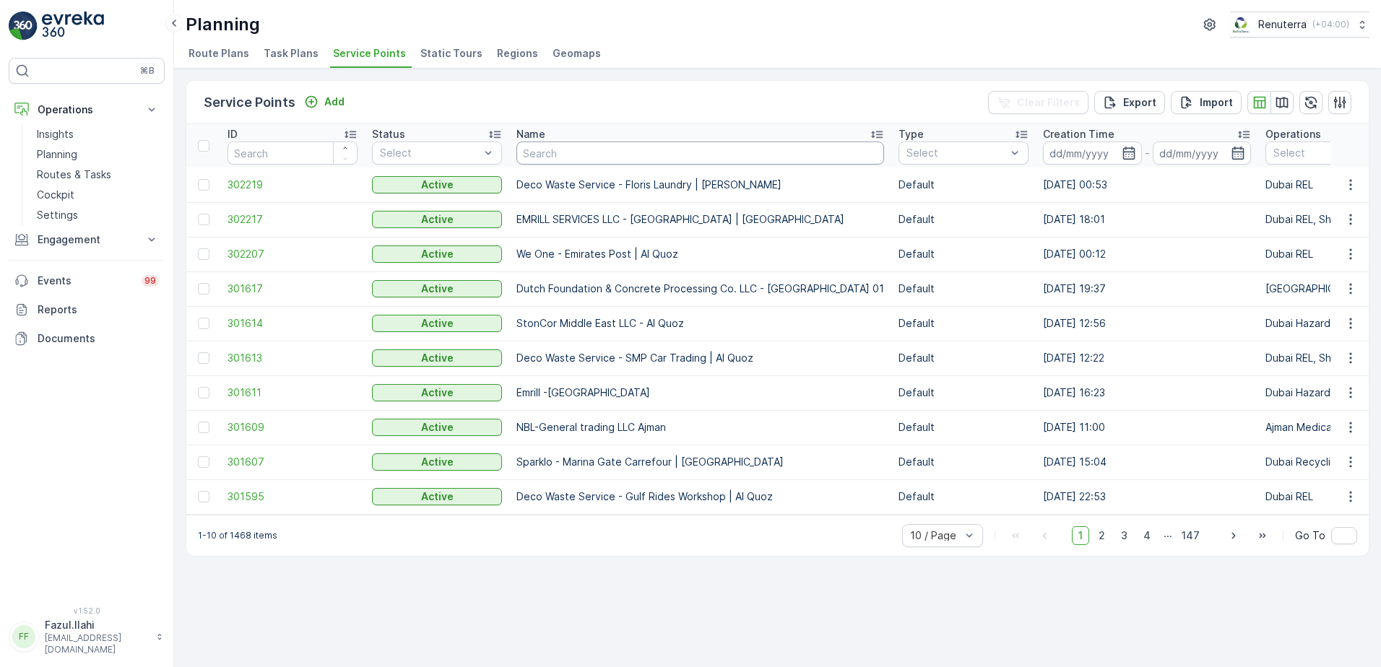
click at [641, 150] on input "text" at bounding box center [700, 153] width 368 height 23
type input "Hawami"
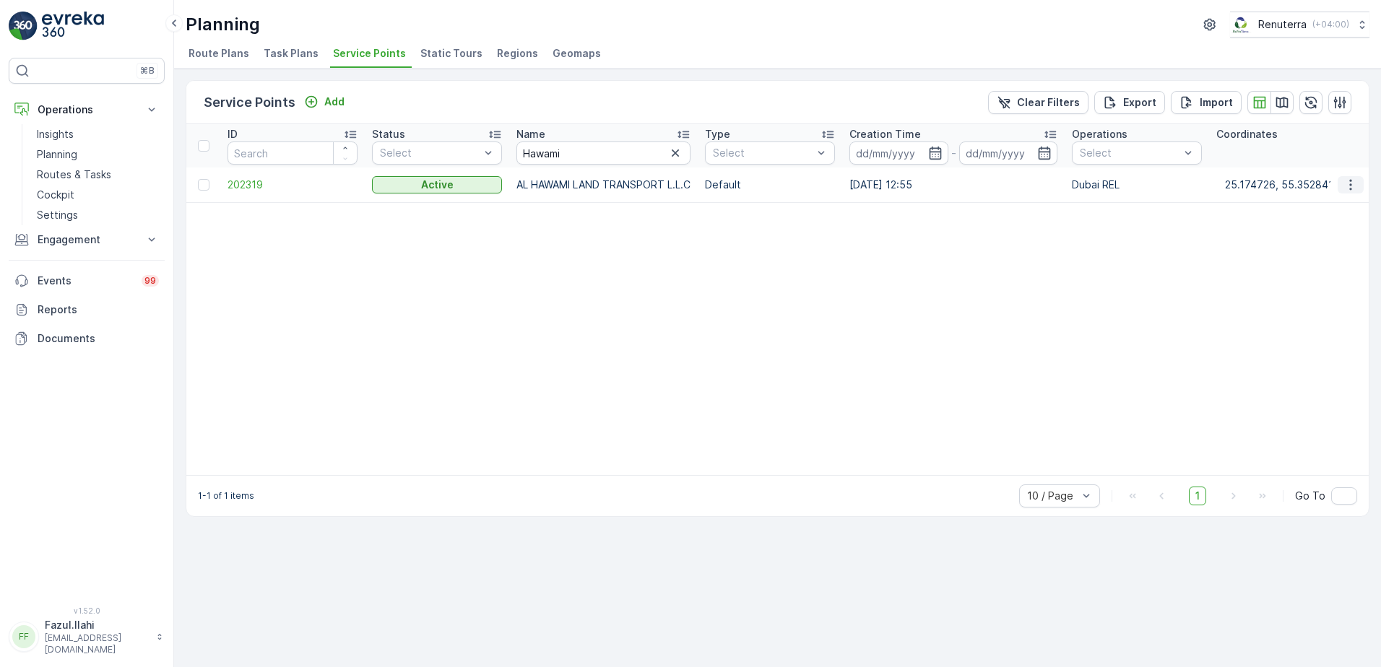
click at [1351, 181] on icon "button" at bounding box center [1350, 184] width 2 height 11
click at [244, 188] on span "202319" at bounding box center [293, 185] width 130 height 14
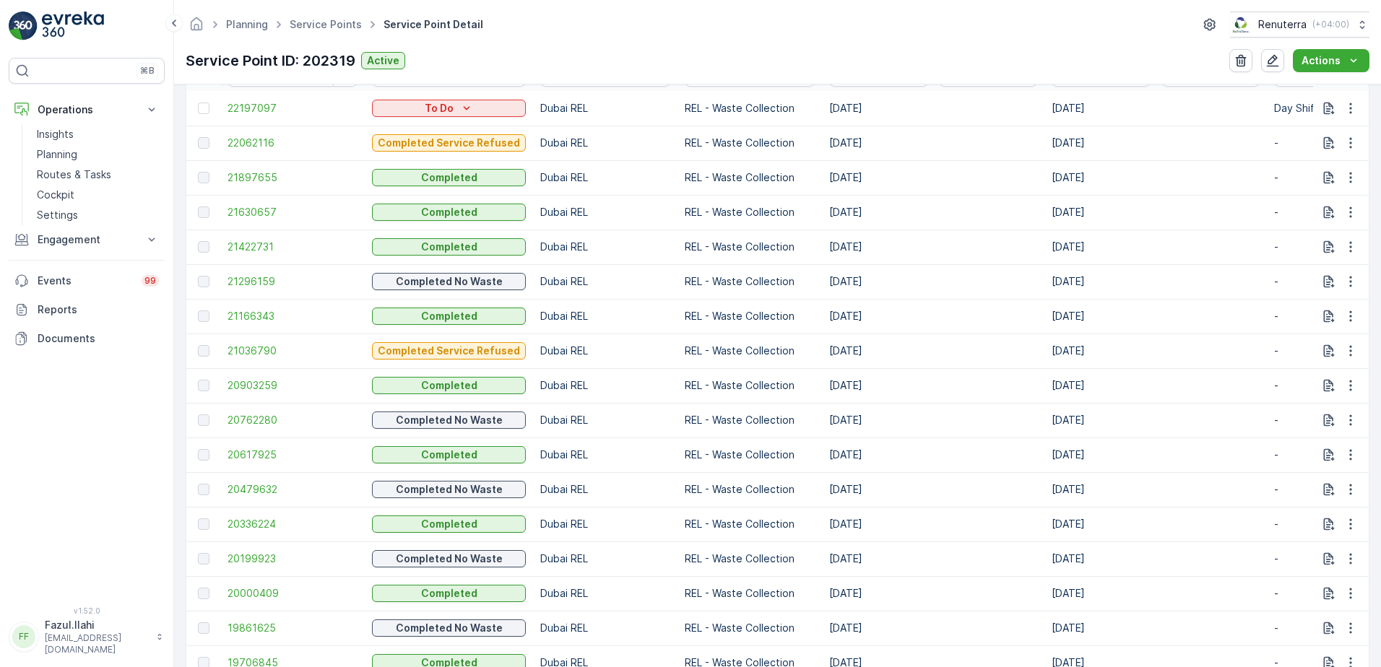
scroll to position [433, 0]
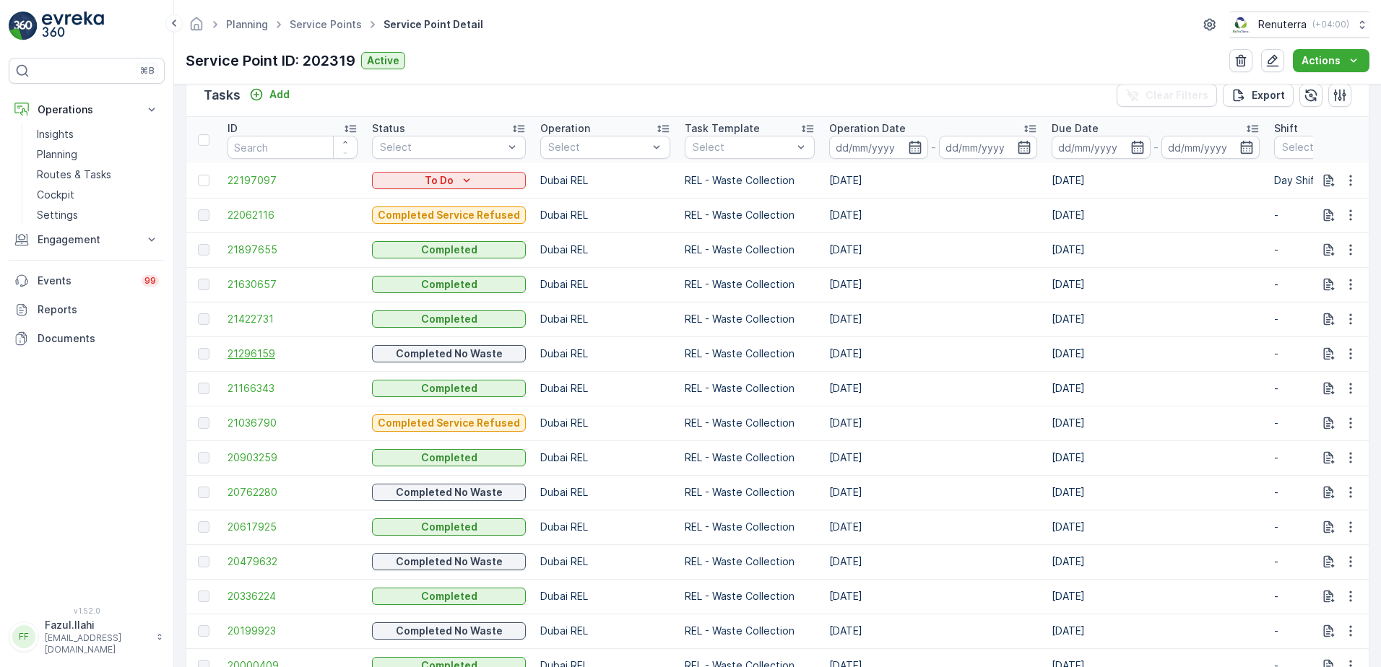
click at [259, 355] on span "21296159" at bounding box center [293, 354] width 130 height 14
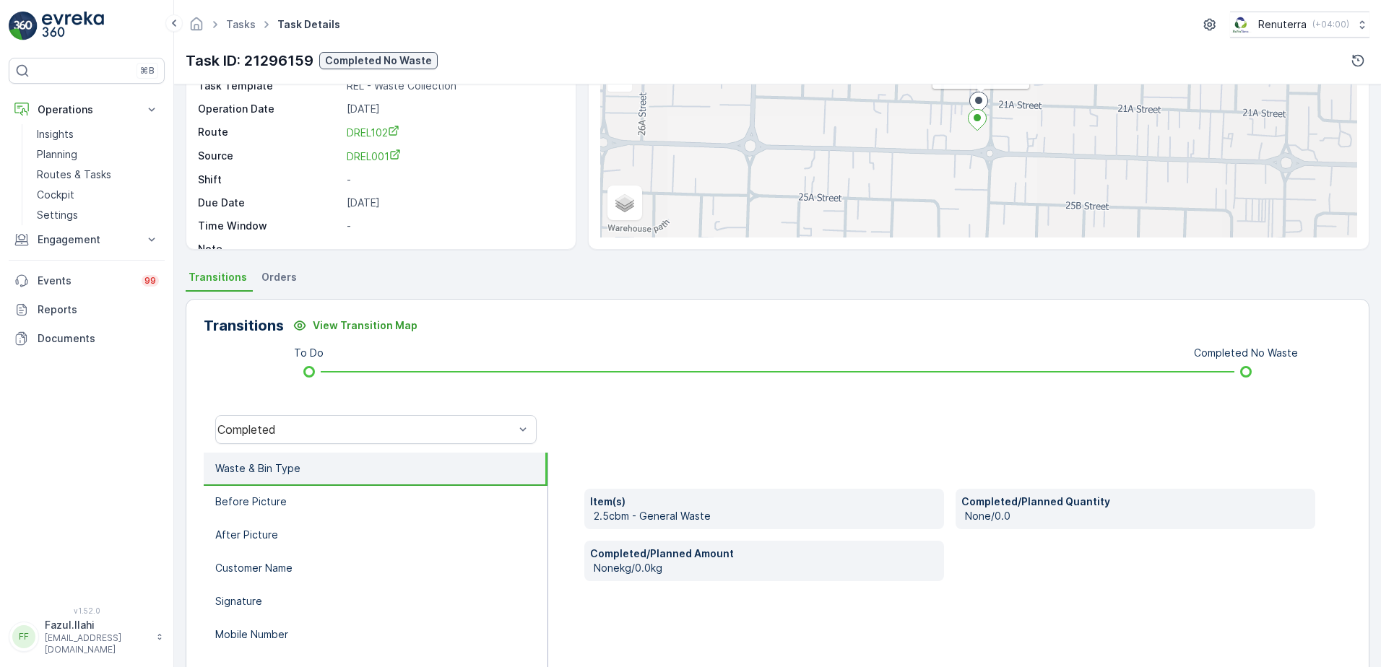
scroll to position [144, 0]
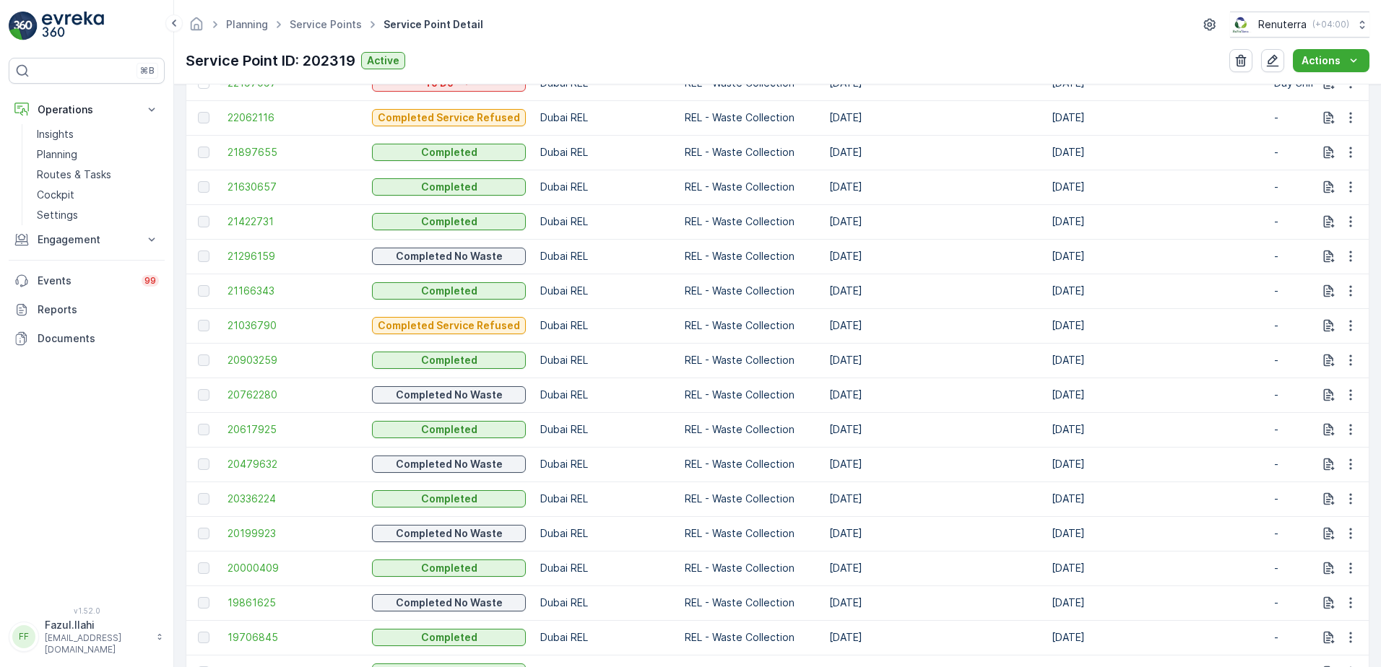
scroll to position [506, 0]
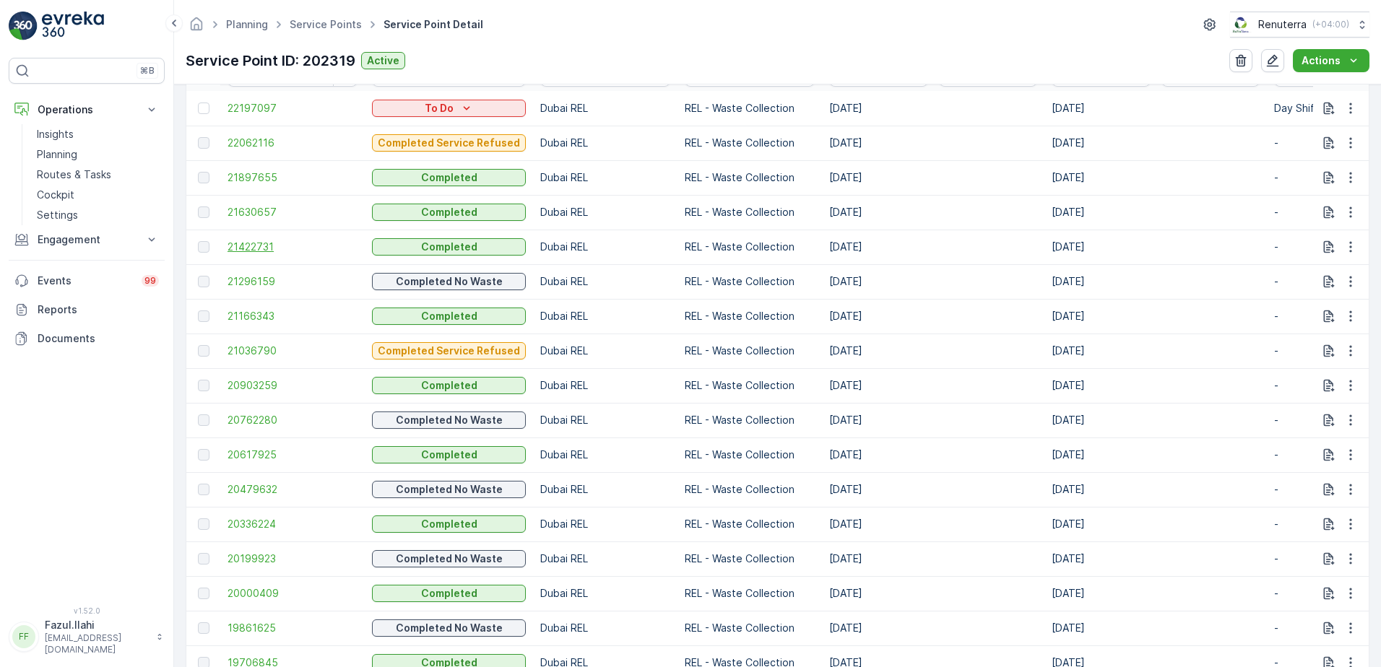
click at [272, 251] on span "21422731" at bounding box center [293, 247] width 130 height 14
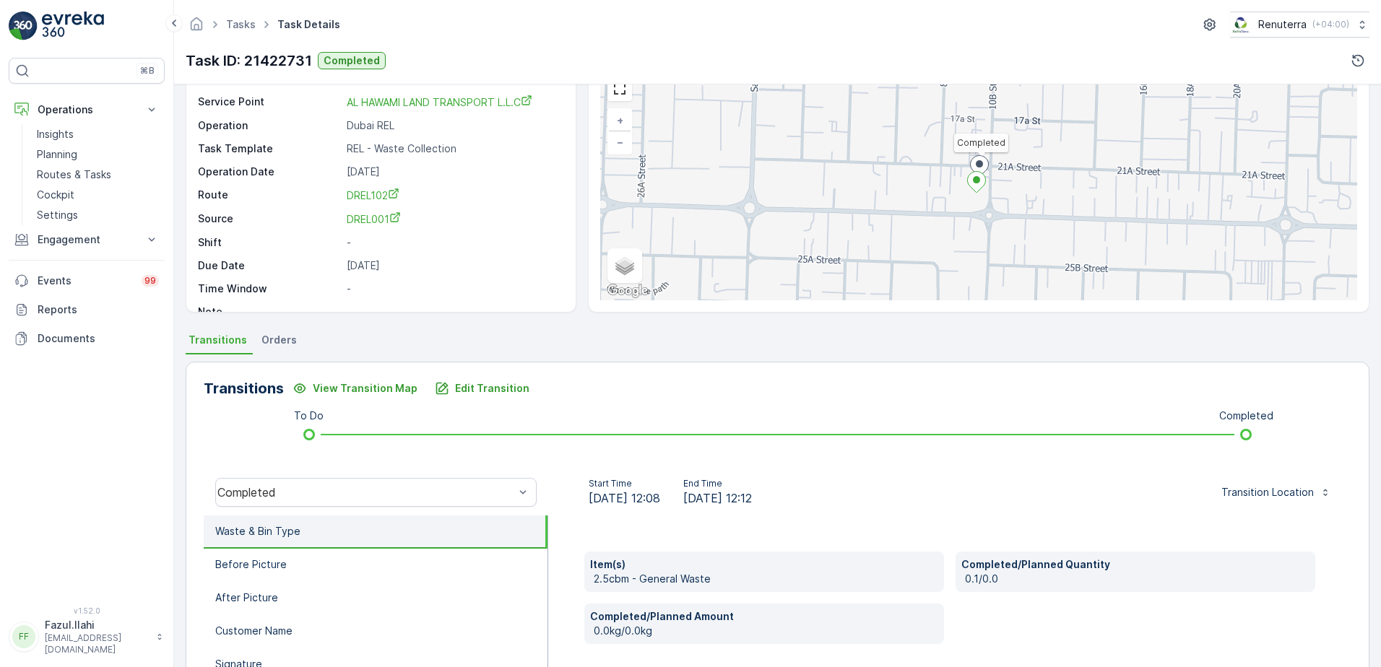
scroll to position [217, 0]
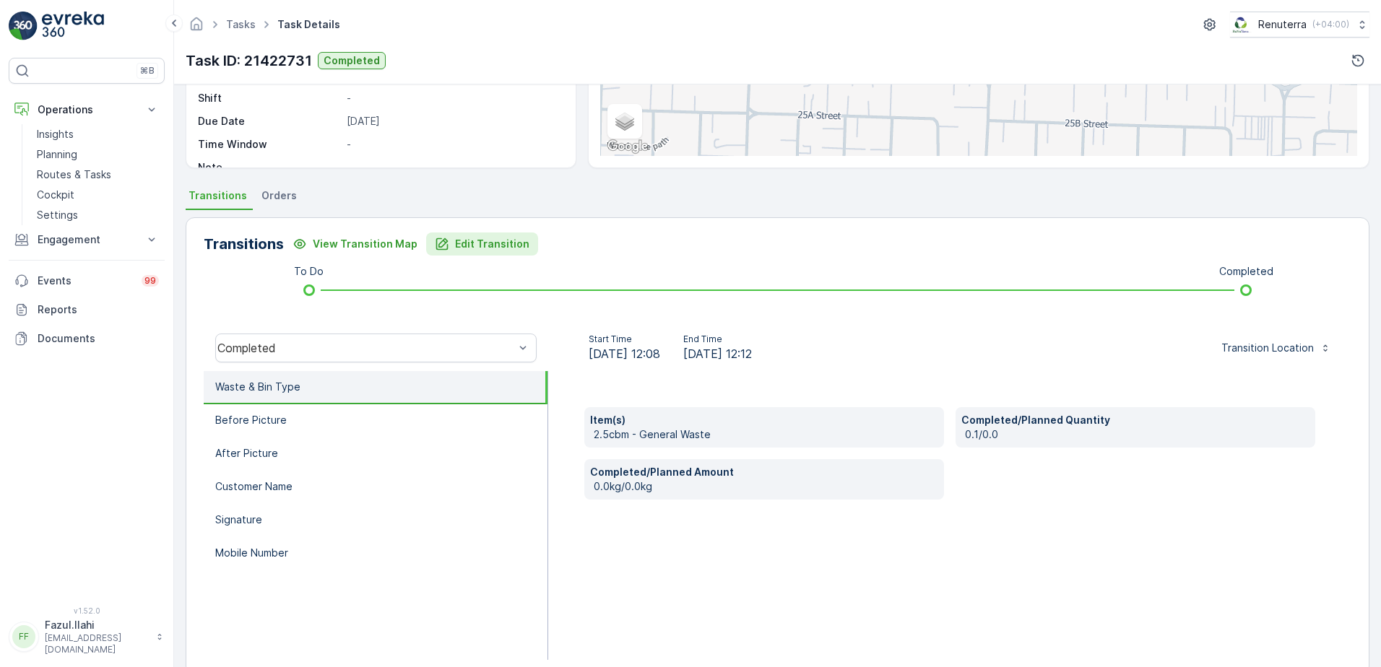
click at [488, 241] on p "Edit Transition" at bounding box center [492, 244] width 74 height 14
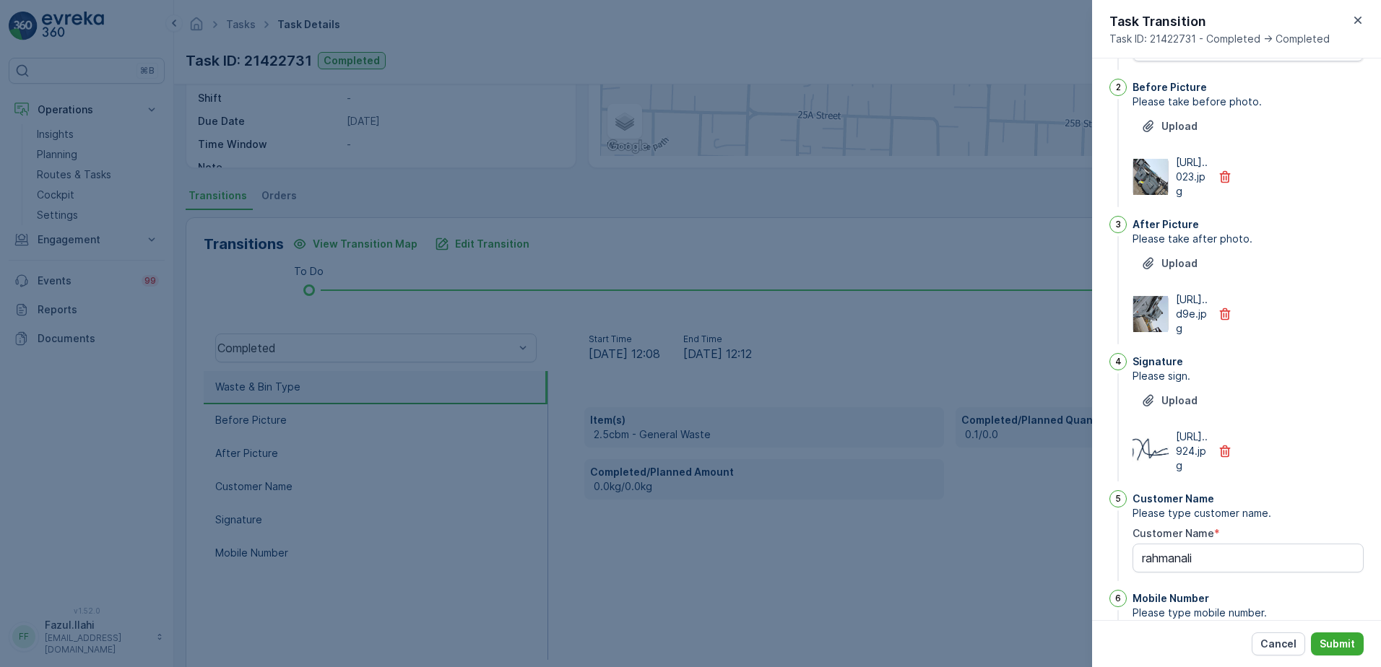
scroll to position [0, 0]
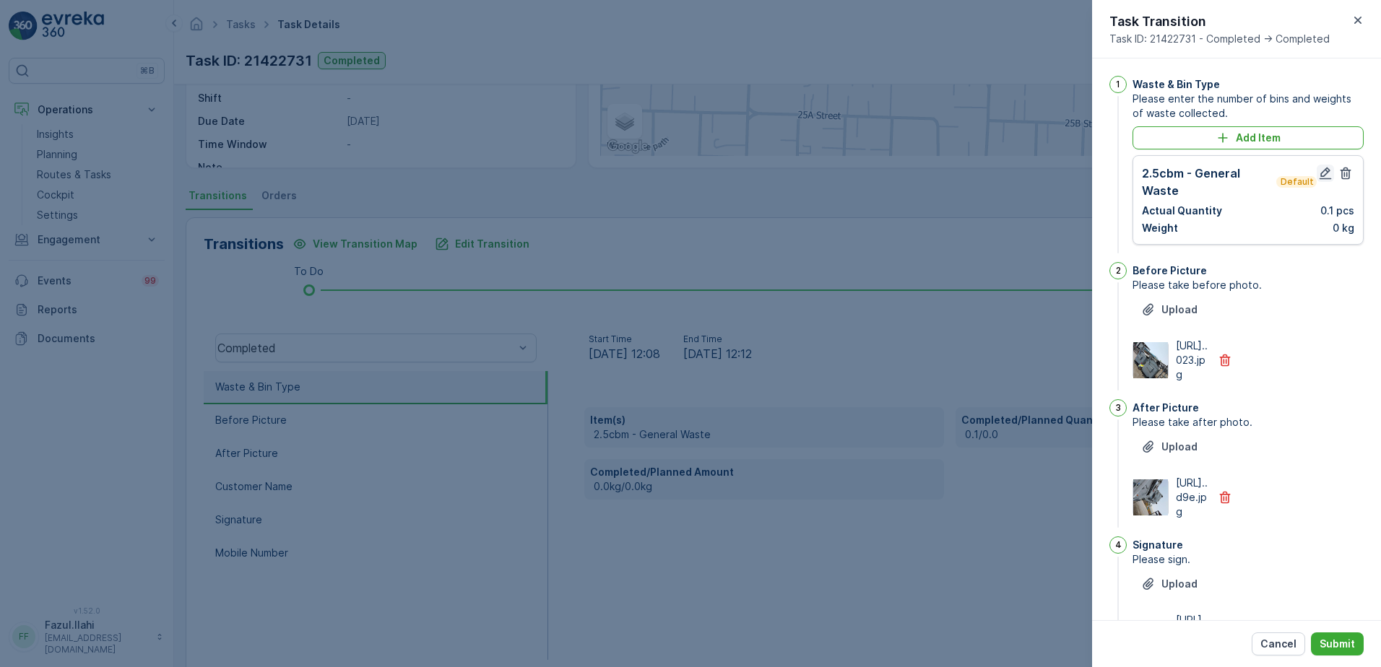
click at [1328, 176] on icon "button" at bounding box center [1325, 173] width 14 height 14
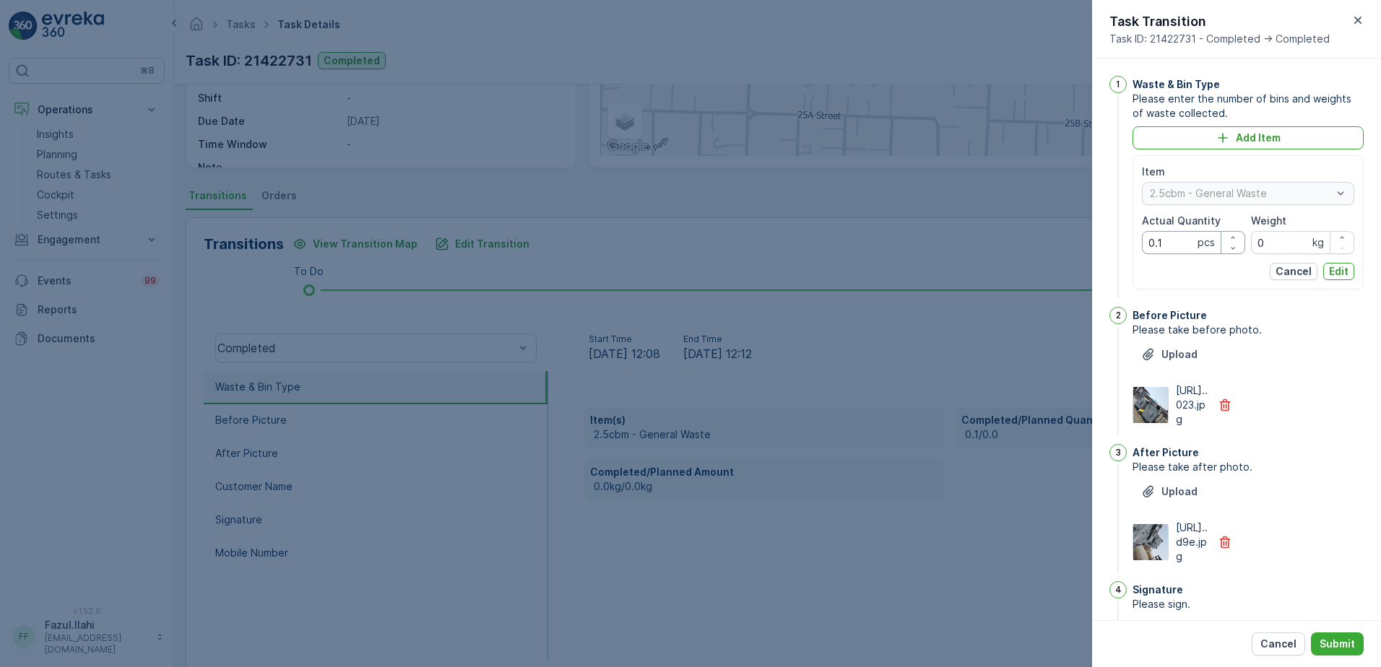
click at [1163, 241] on Quantity "0.1" at bounding box center [1193, 242] width 103 height 23
type Quantity "1"
click at [1303, 532] on div "Upload https://media.evre...d9e.jpg" at bounding box center [1248, 522] width 231 height 84
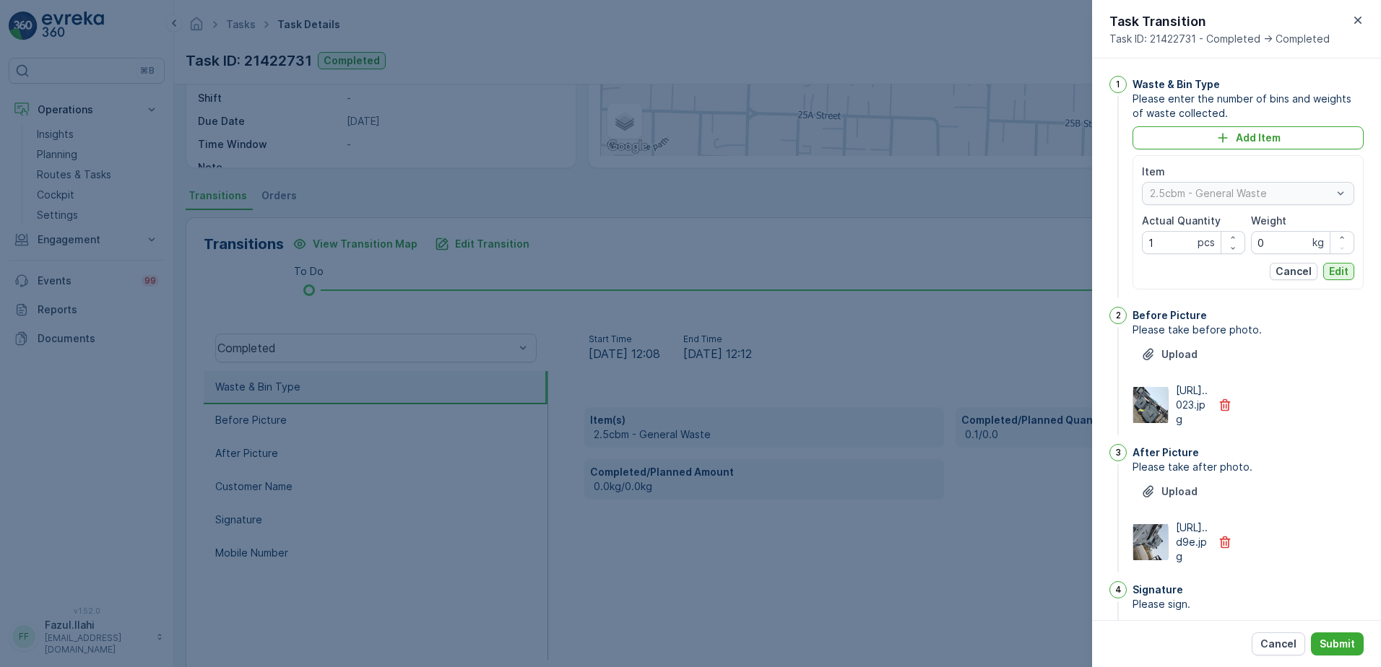
click at [1343, 272] on p "Edit" at bounding box center [1339, 271] width 20 height 14
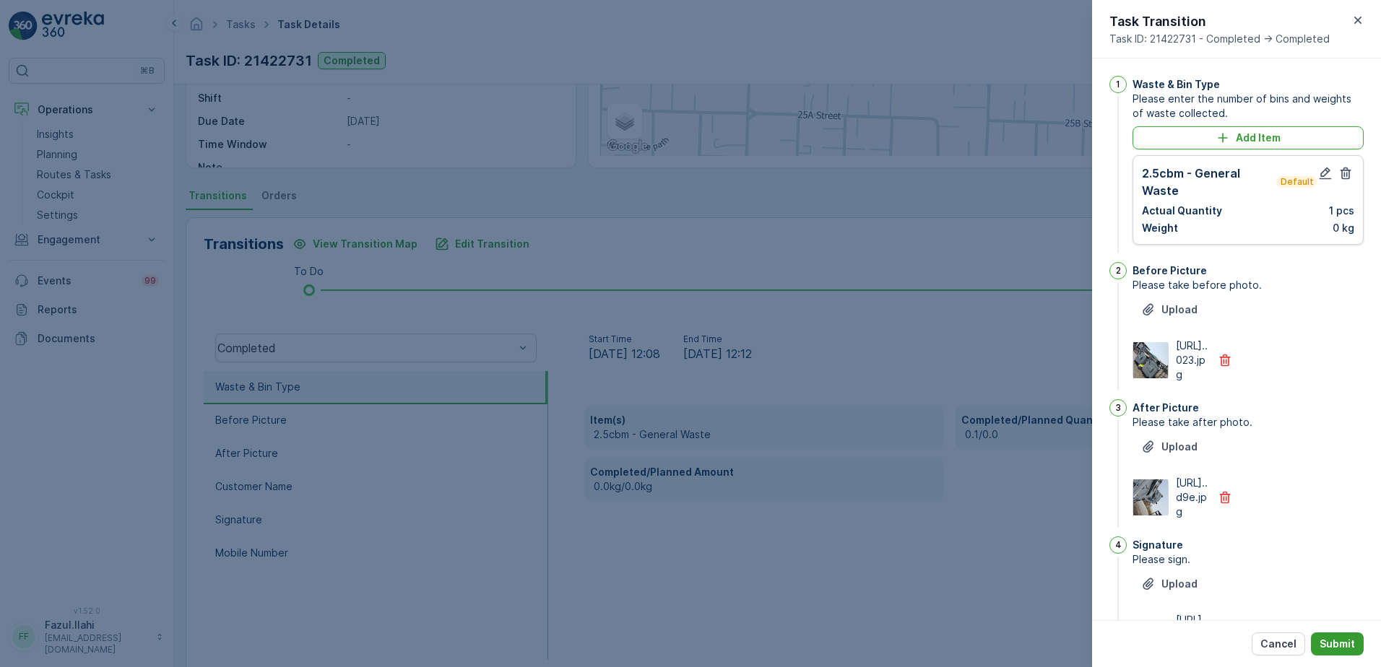
click at [1344, 651] on p "Submit" at bounding box center [1337, 644] width 35 height 14
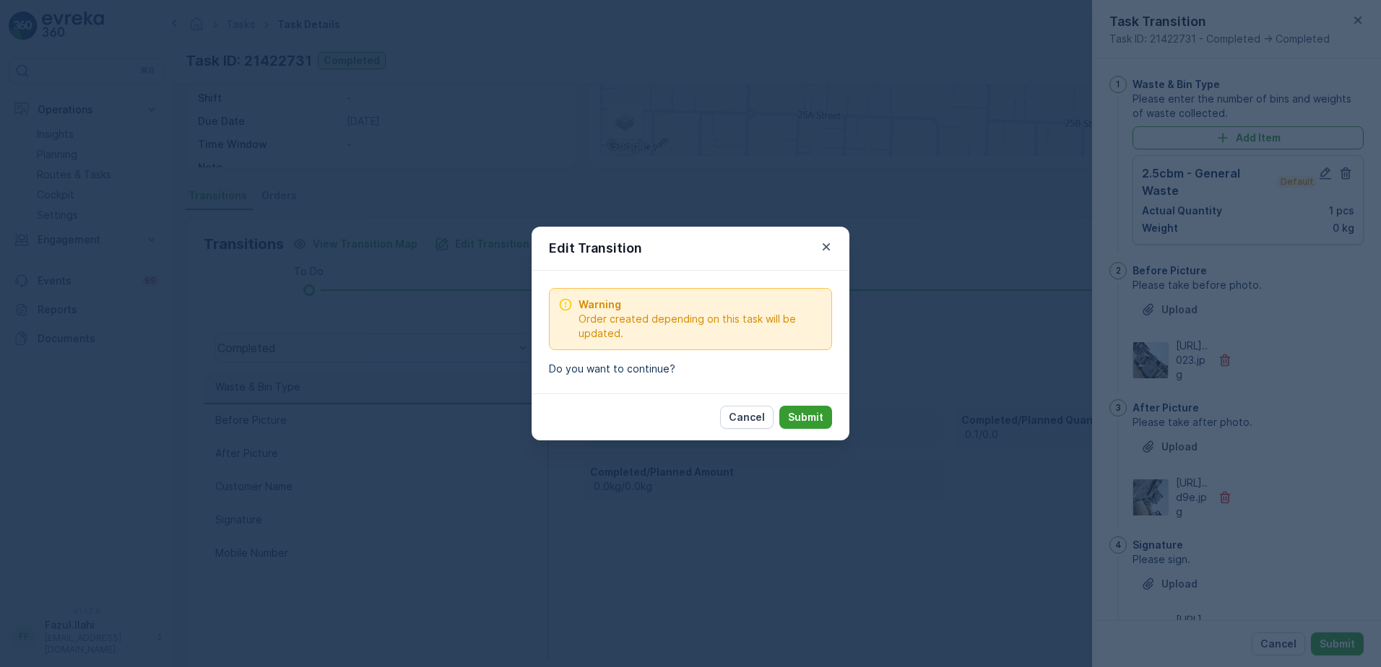
click at [820, 412] on p "Submit" at bounding box center [805, 417] width 35 height 14
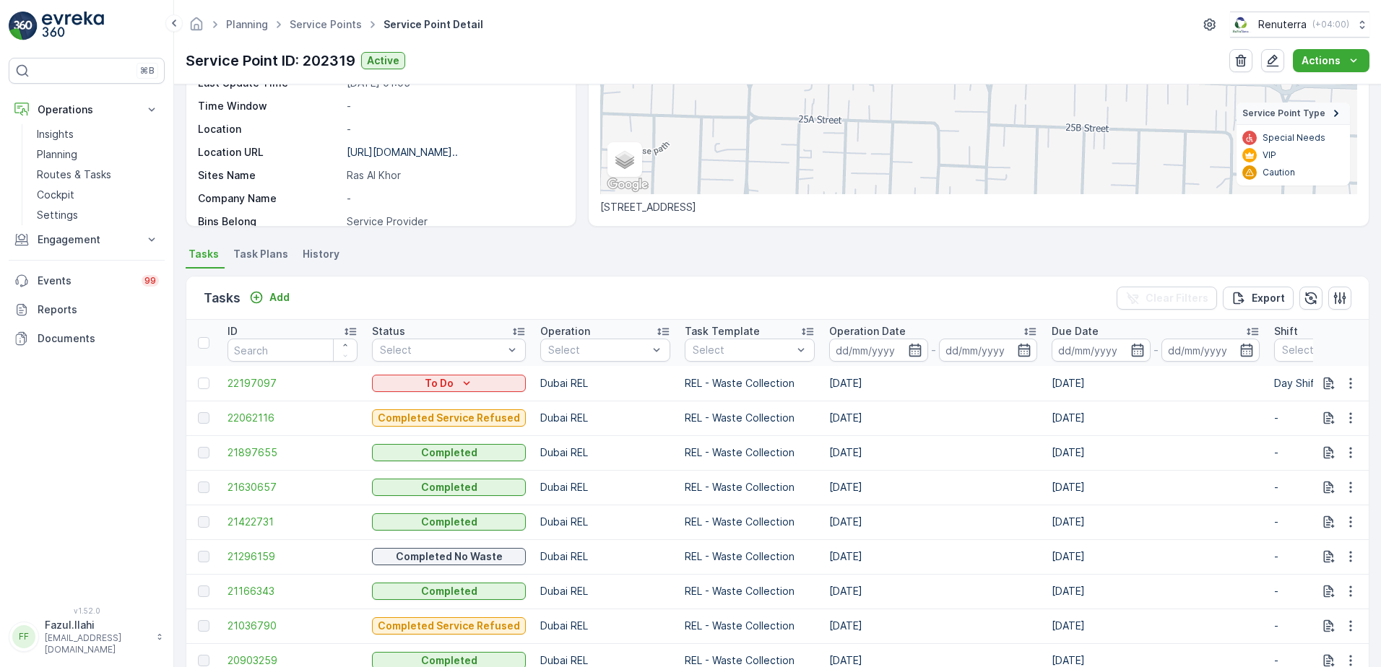
scroll to position [289, 0]
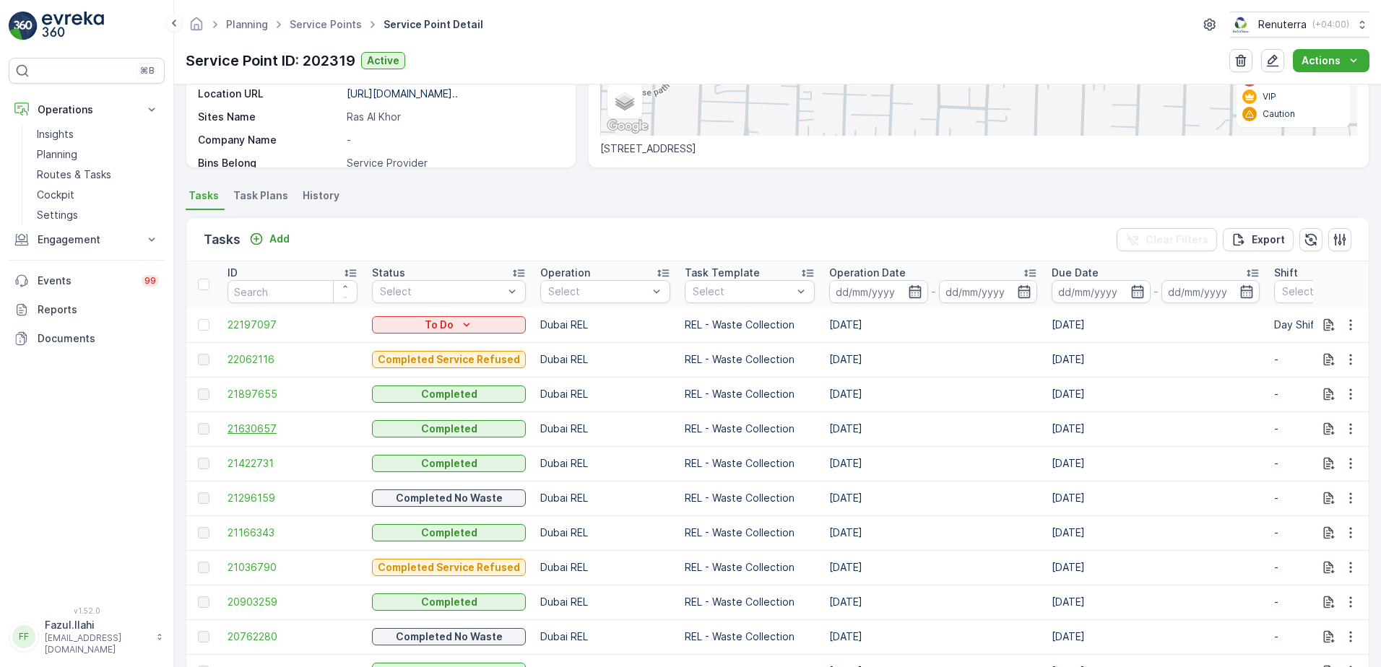
click at [254, 428] on span "21630657" at bounding box center [293, 429] width 130 height 14
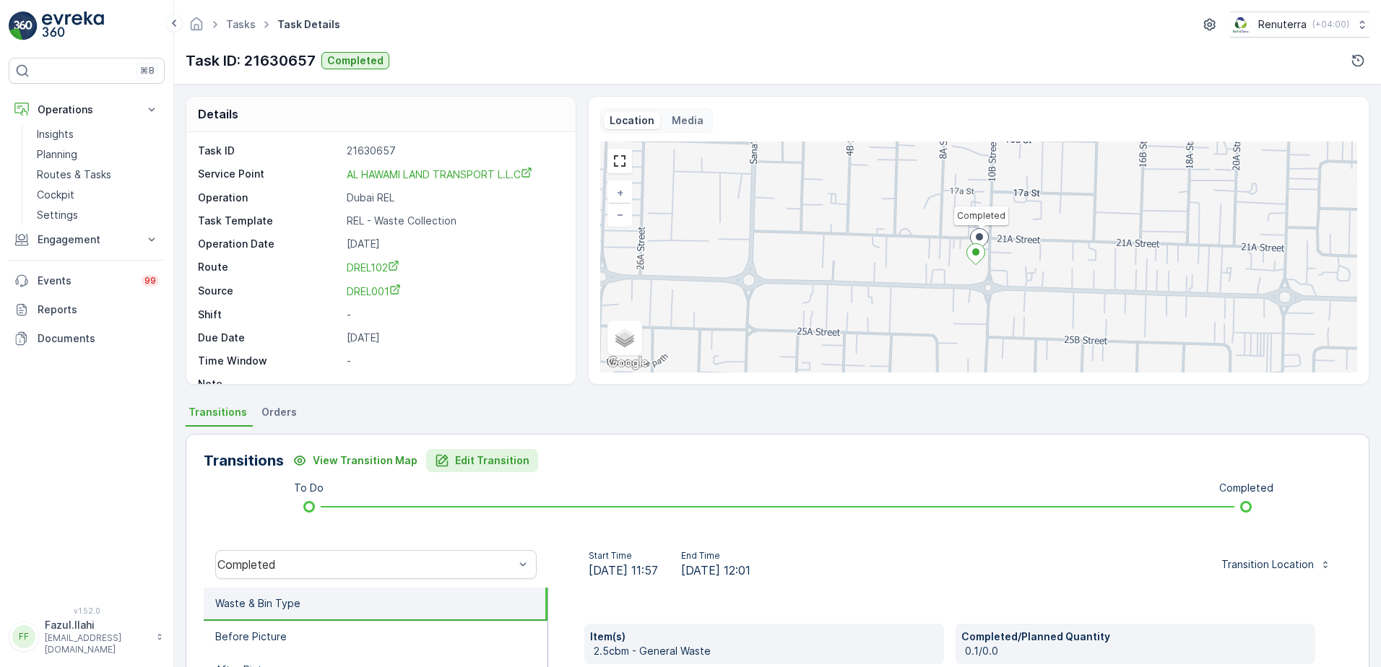
click at [487, 454] on p "Edit Transition" at bounding box center [492, 461] width 74 height 14
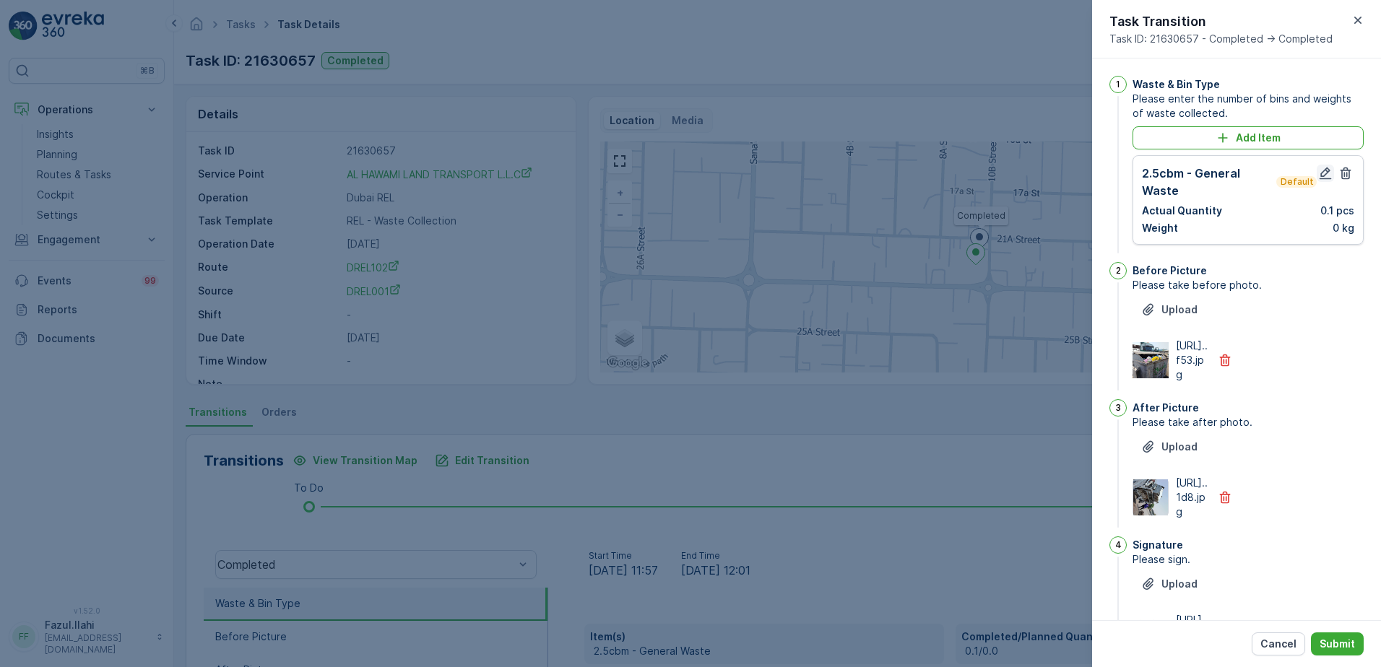
click at [1318, 177] on icon "button" at bounding box center [1325, 173] width 14 height 14
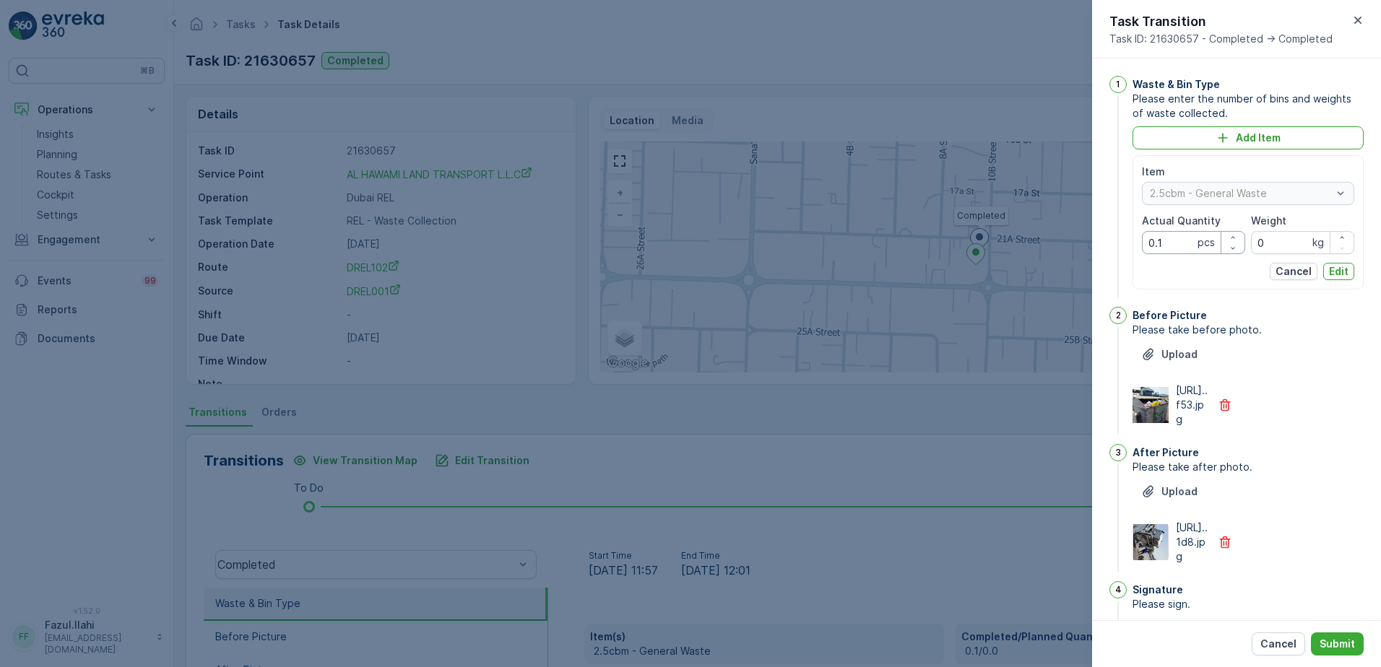
click at [1155, 244] on Quantity "0.1" at bounding box center [1193, 242] width 103 height 23
type Quantity "1"
click at [1312, 460] on div "After Picture" at bounding box center [1248, 453] width 231 height 14
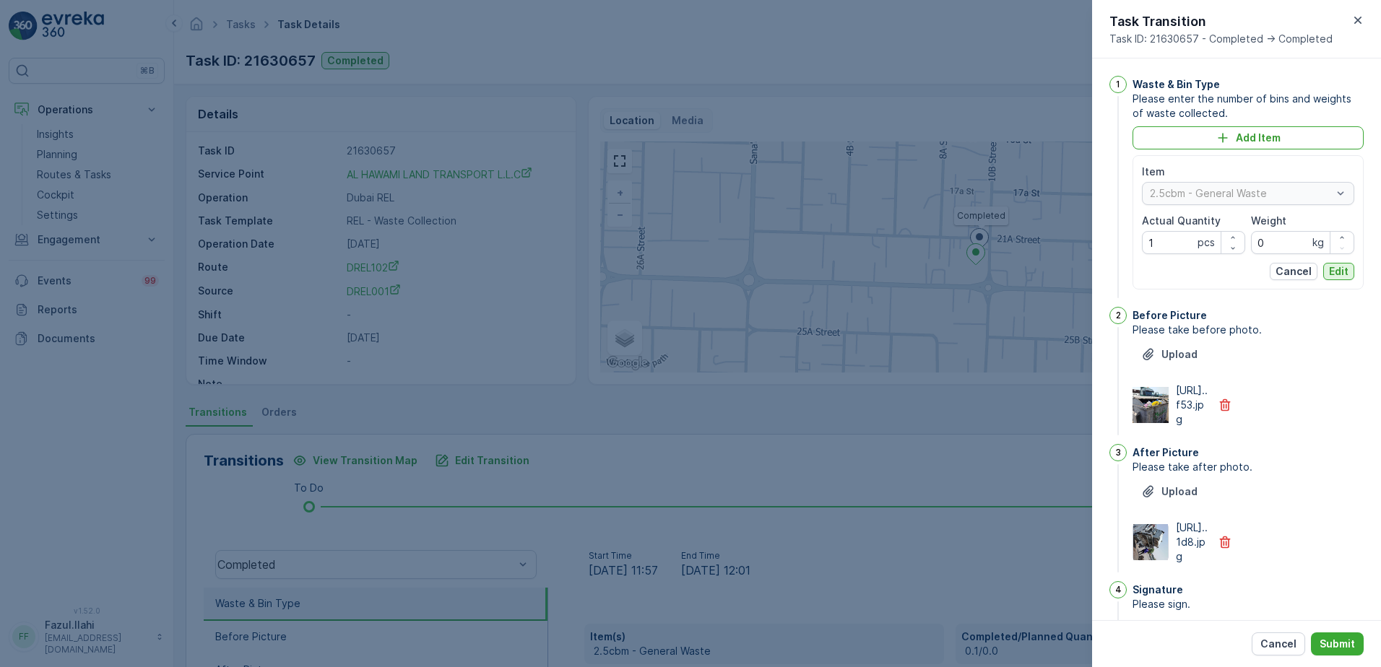
click at [1343, 264] on p "Edit" at bounding box center [1339, 271] width 20 height 14
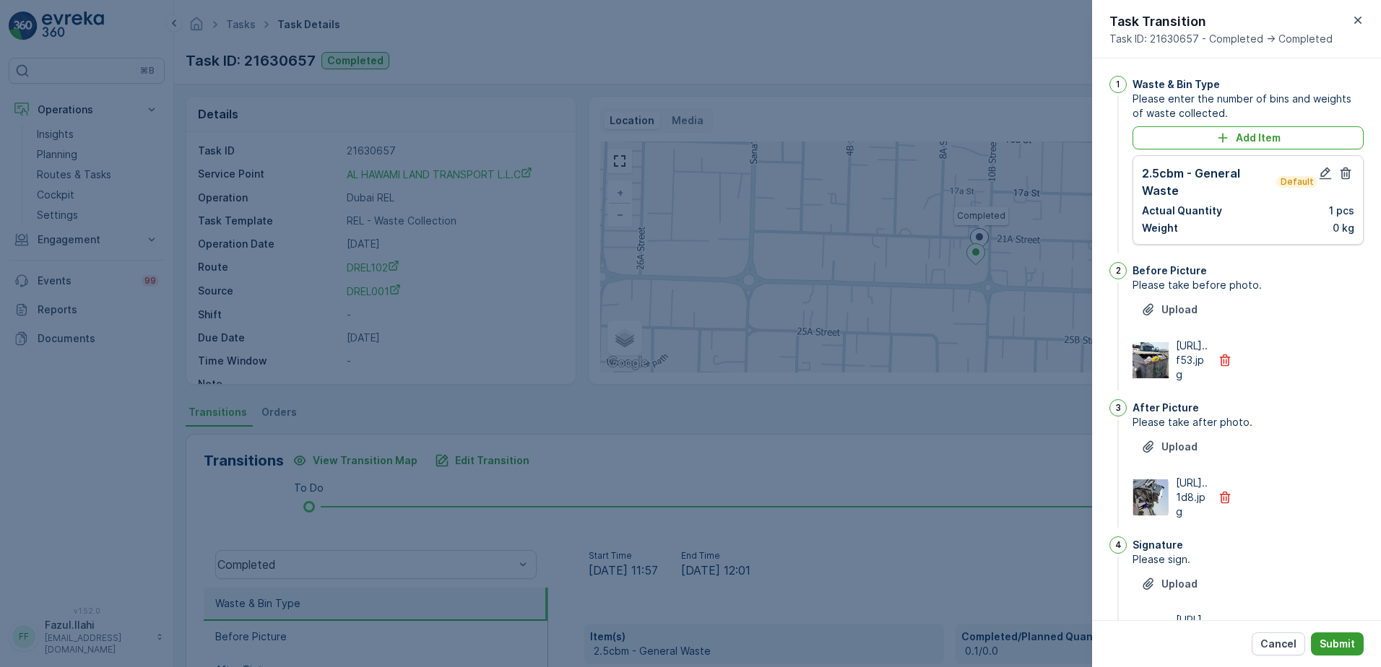
click at [1345, 644] on p "Submit" at bounding box center [1337, 644] width 35 height 14
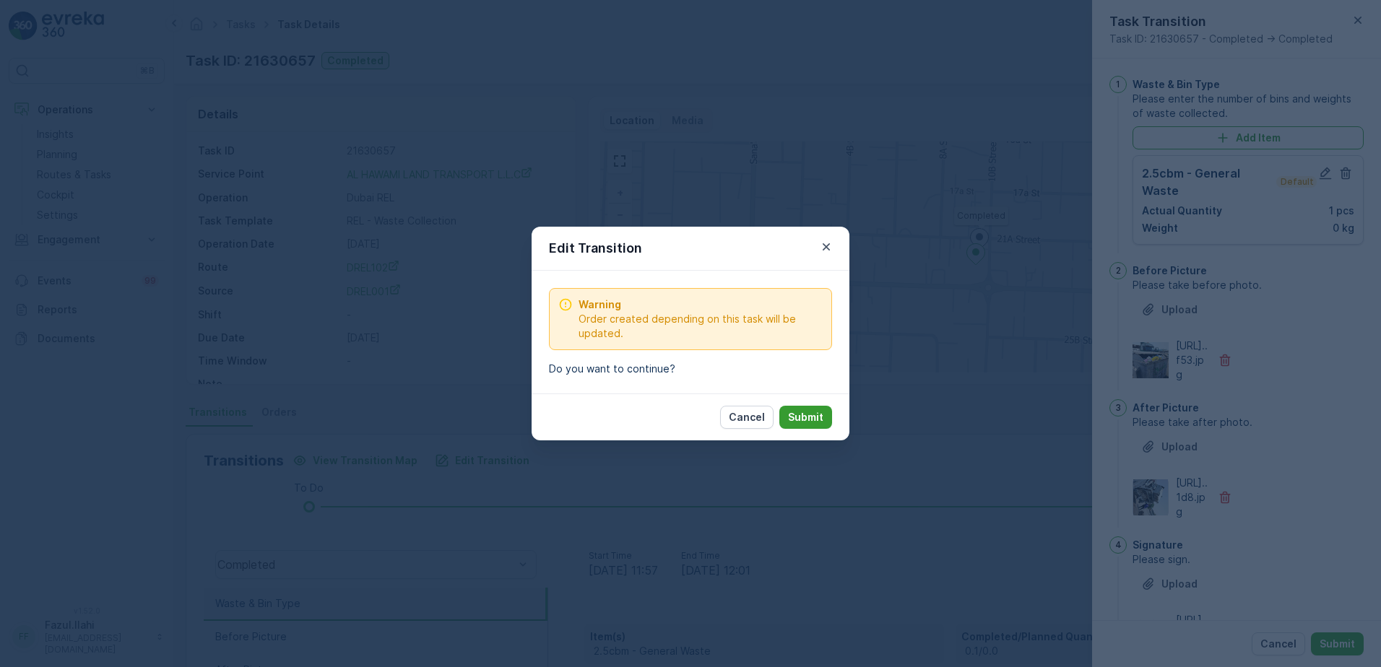
click at [821, 415] on p "Submit" at bounding box center [805, 417] width 35 height 14
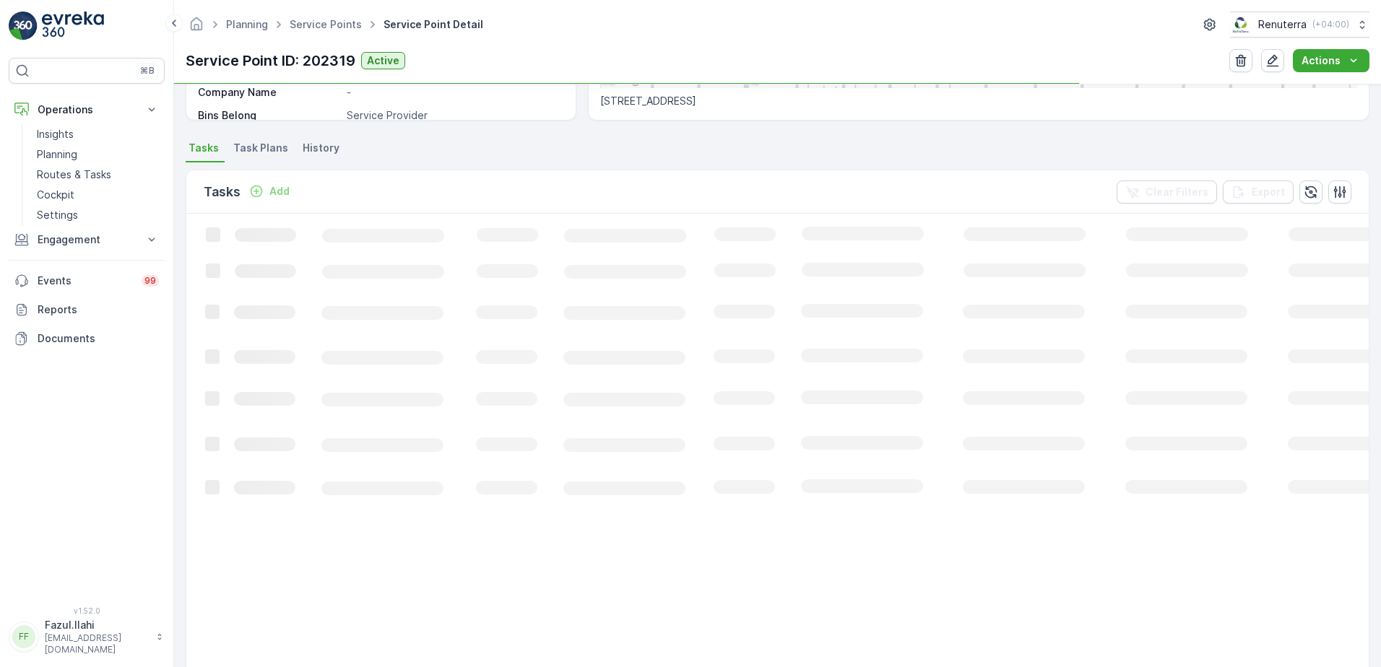
scroll to position [361, 0]
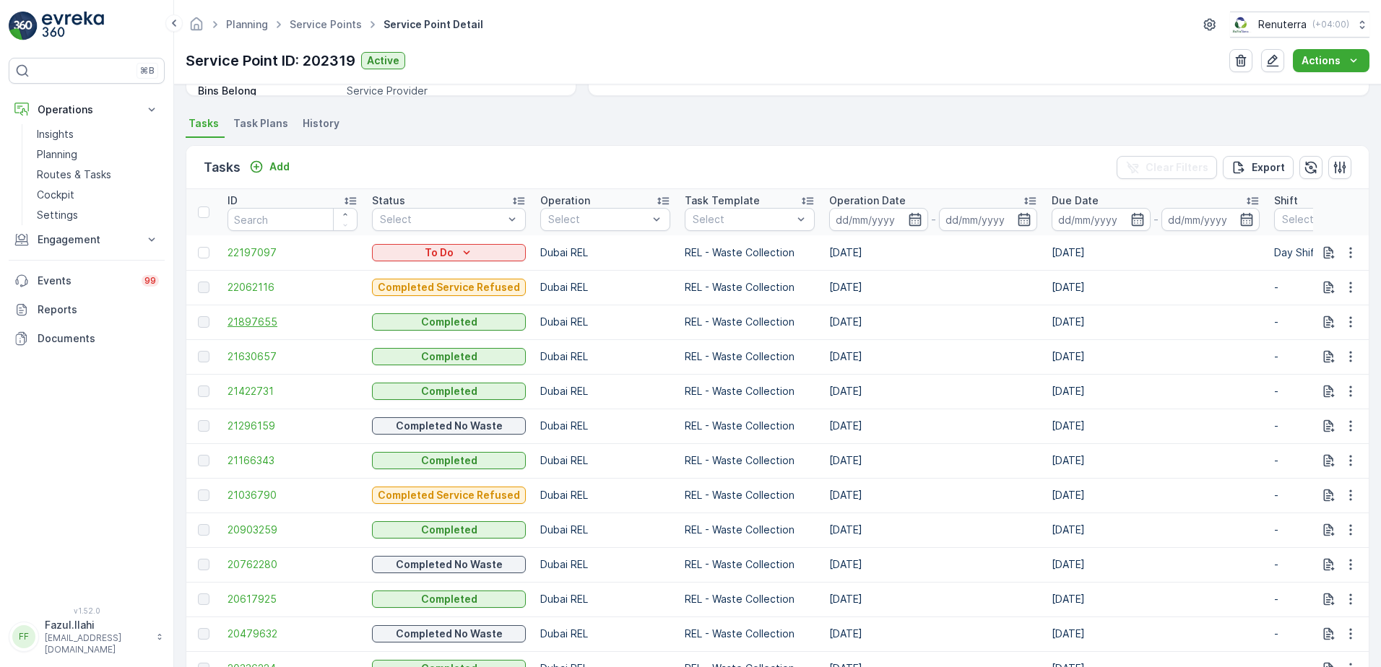
click at [261, 324] on span "21897655" at bounding box center [293, 322] width 130 height 14
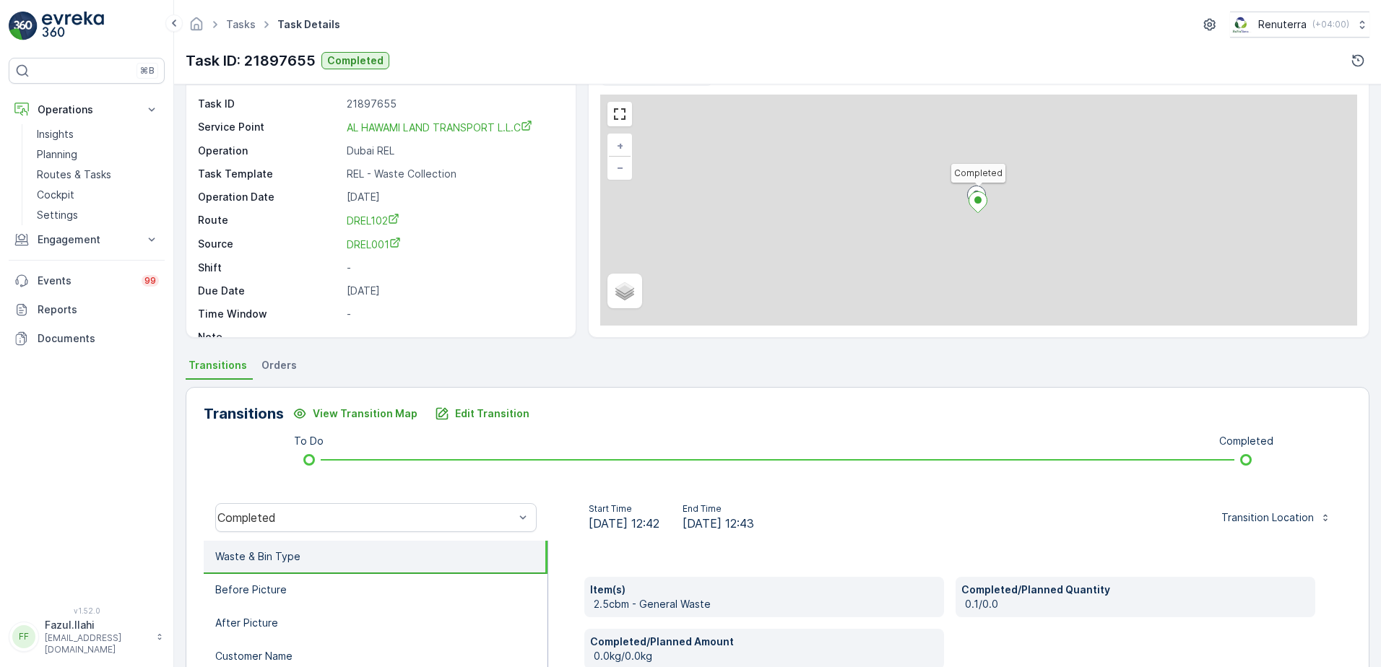
scroll to position [217, 0]
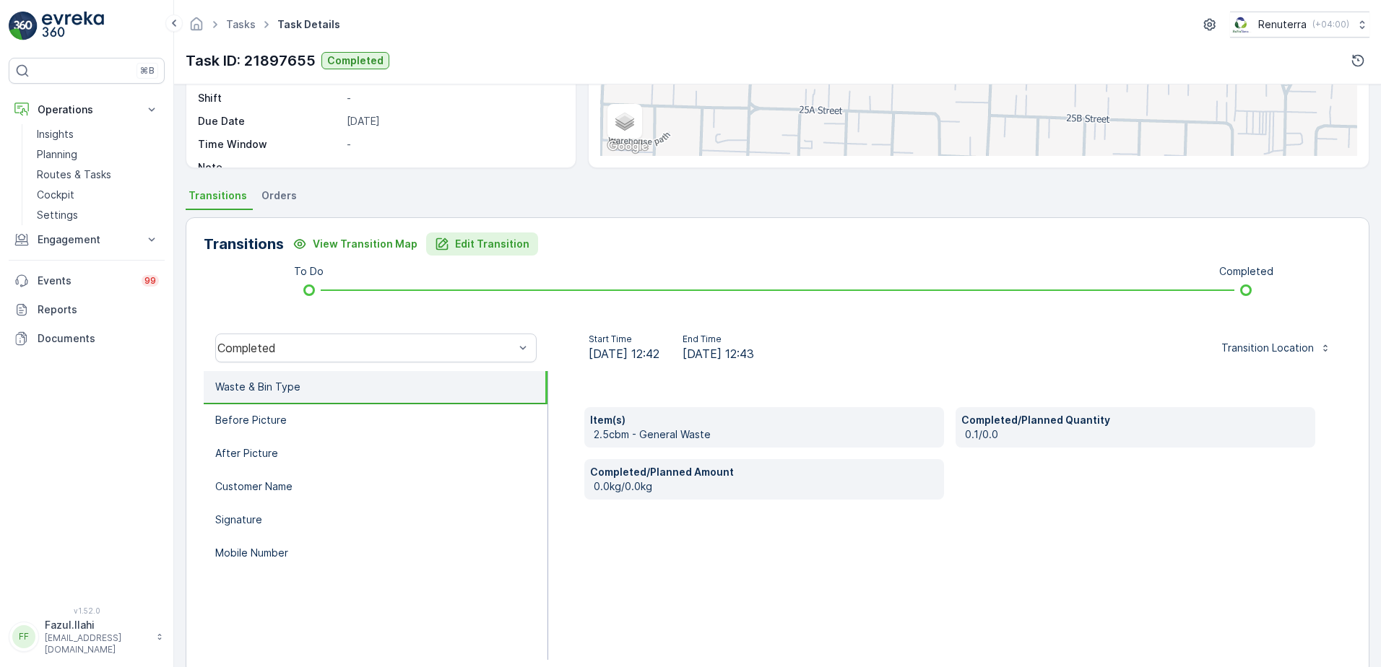
click at [481, 238] on p "Edit Transition" at bounding box center [492, 244] width 74 height 14
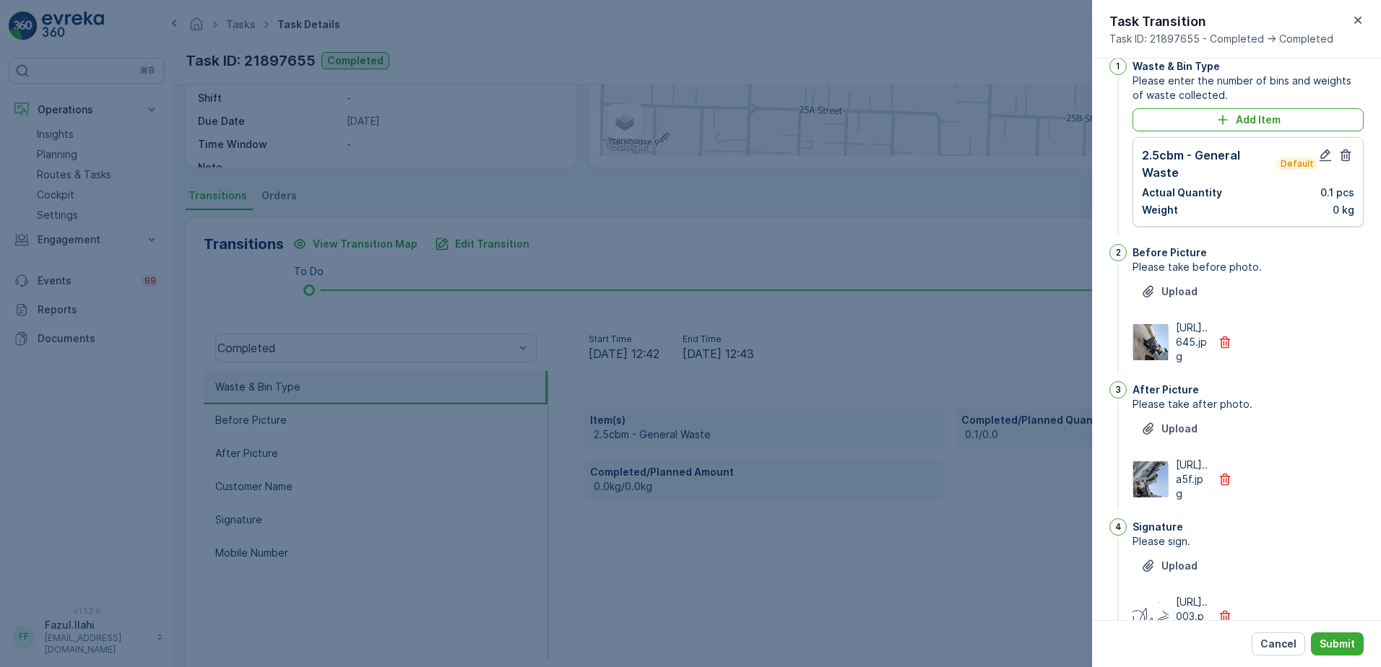
scroll to position [0, 0]
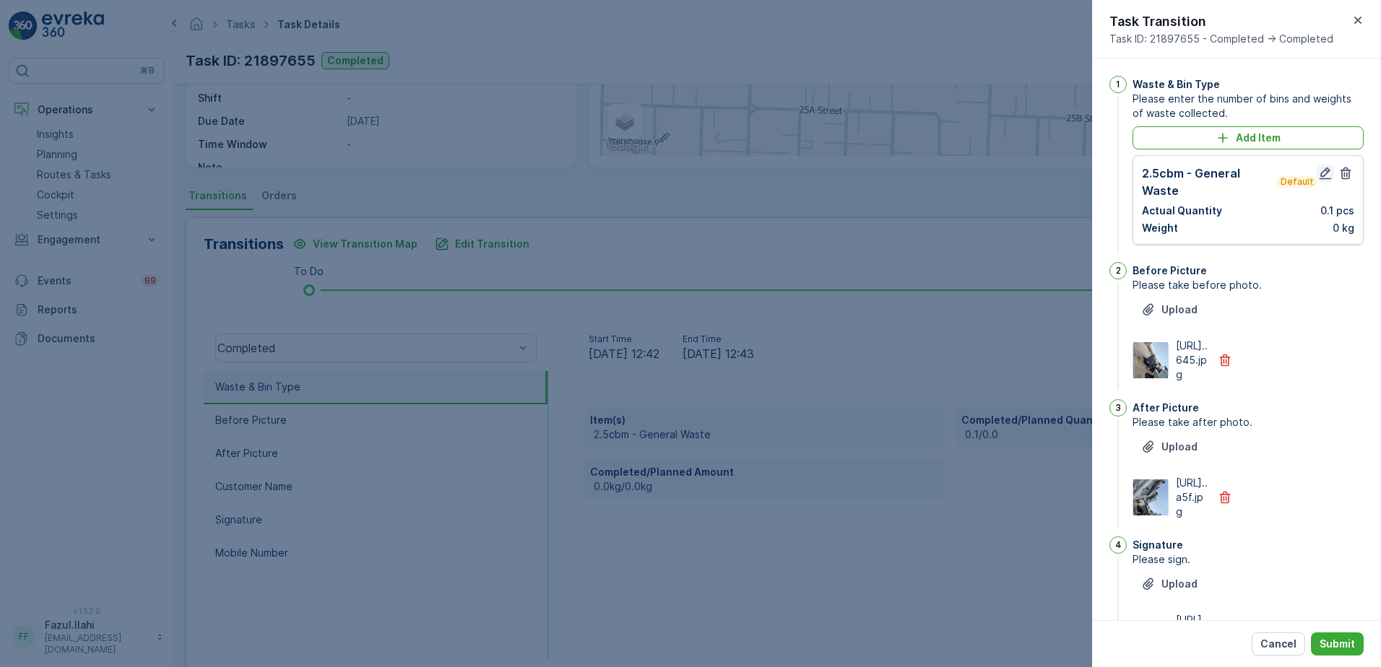
click at [1322, 177] on icon "button" at bounding box center [1325, 173] width 14 height 14
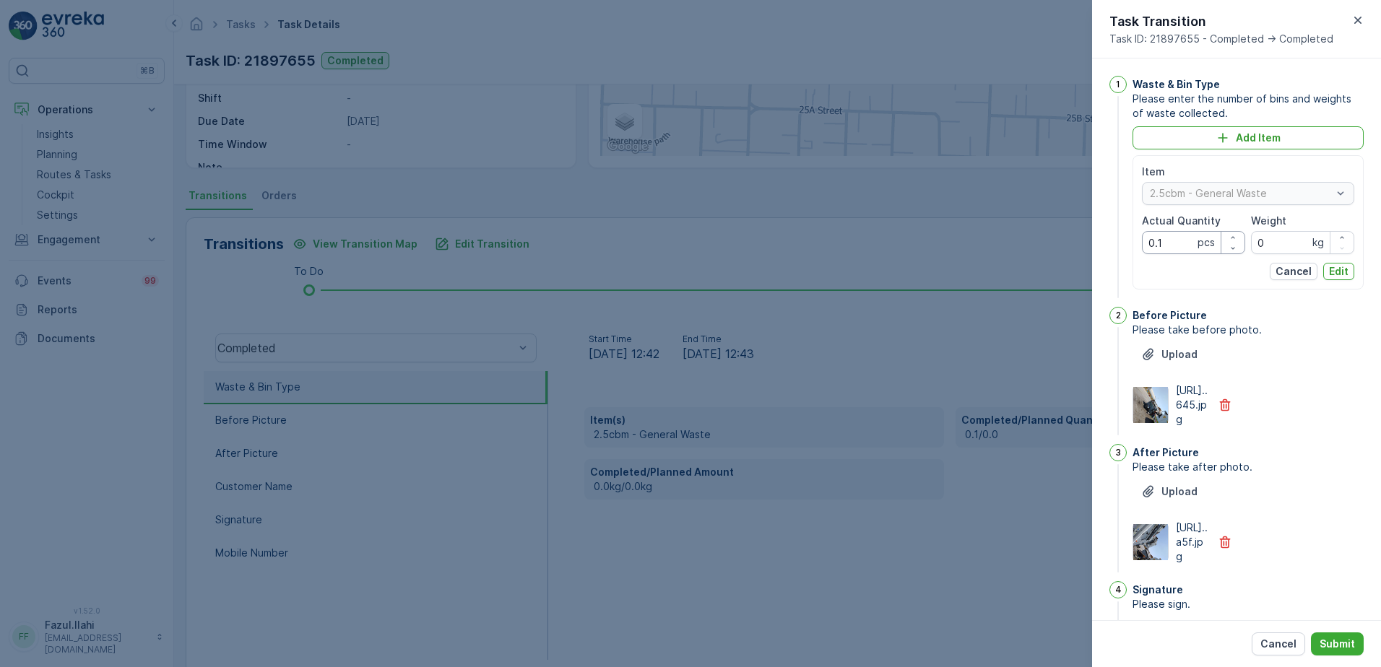
click at [1164, 245] on Quantity "0.1" at bounding box center [1193, 242] width 103 height 23
type Quantity "1"
click at [1331, 475] on span "Please take after photo." at bounding box center [1248, 467] width 231 height 14
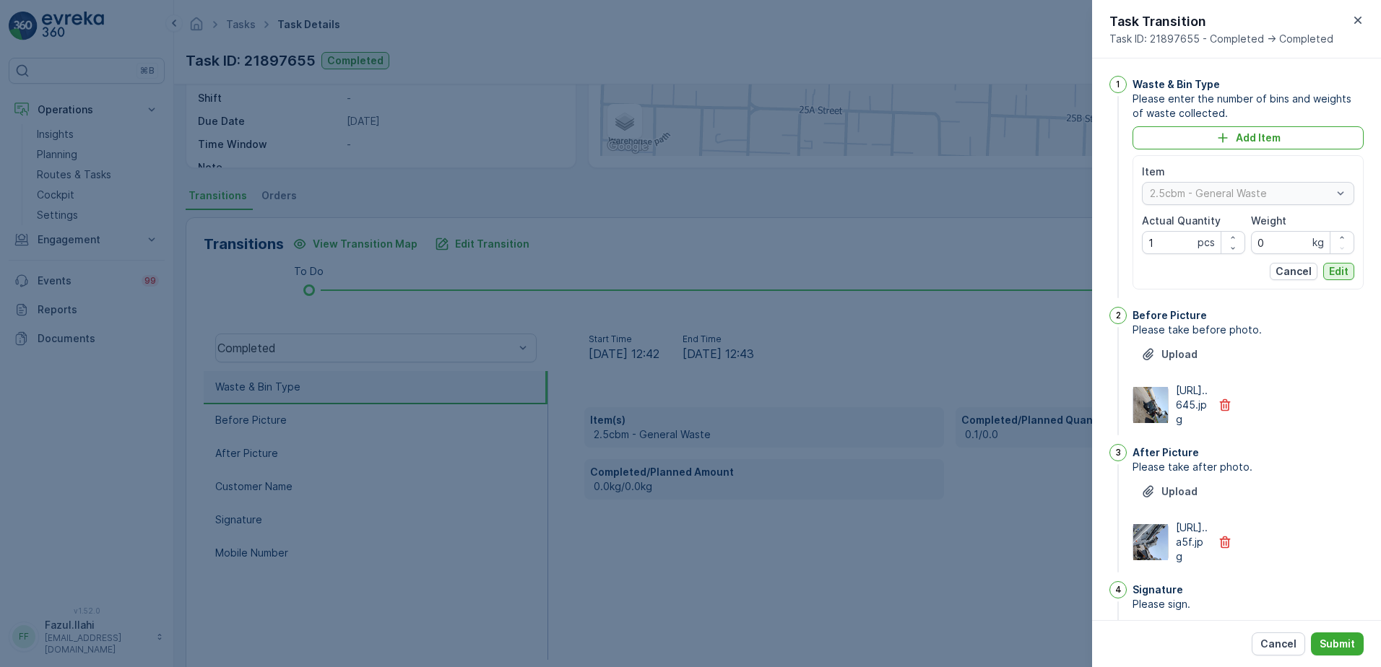
click at [1334, 270] on p "Edit" at bounding box center [1339, 271] width 20 height 14
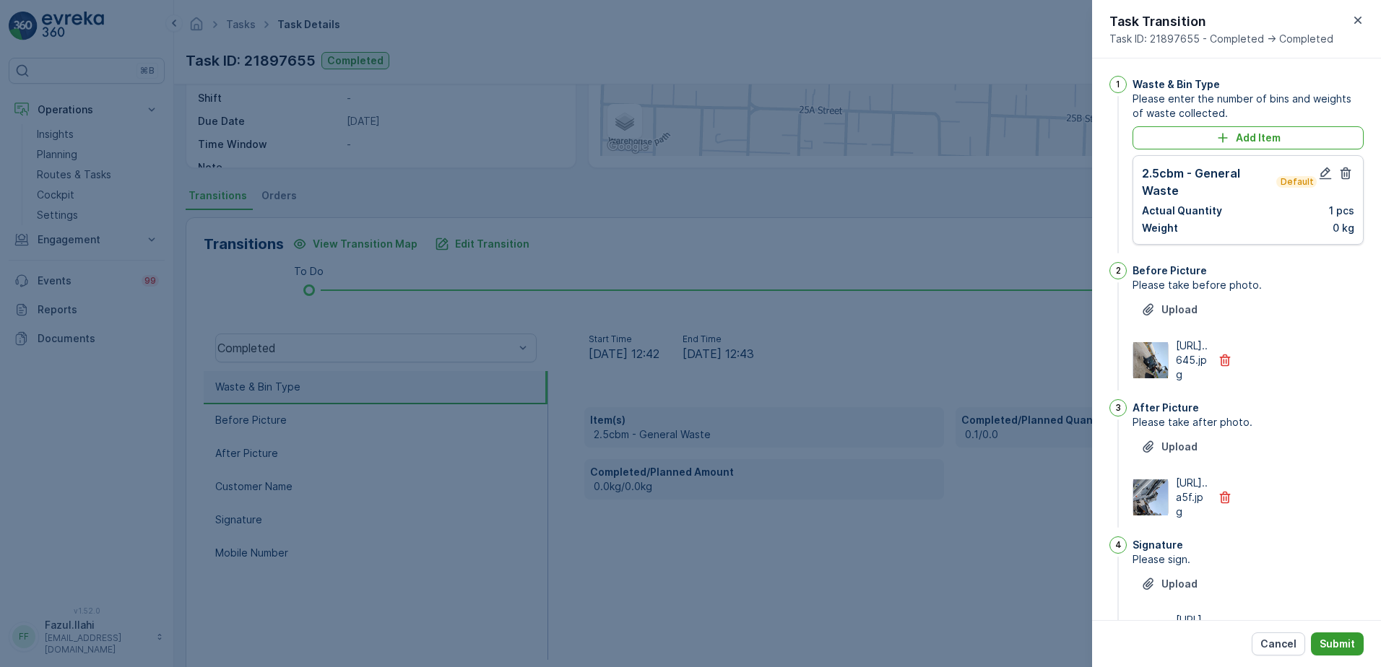
click at [1335, 640] on p "Submit" at bounding box center [1337, 644] width 35 height 14
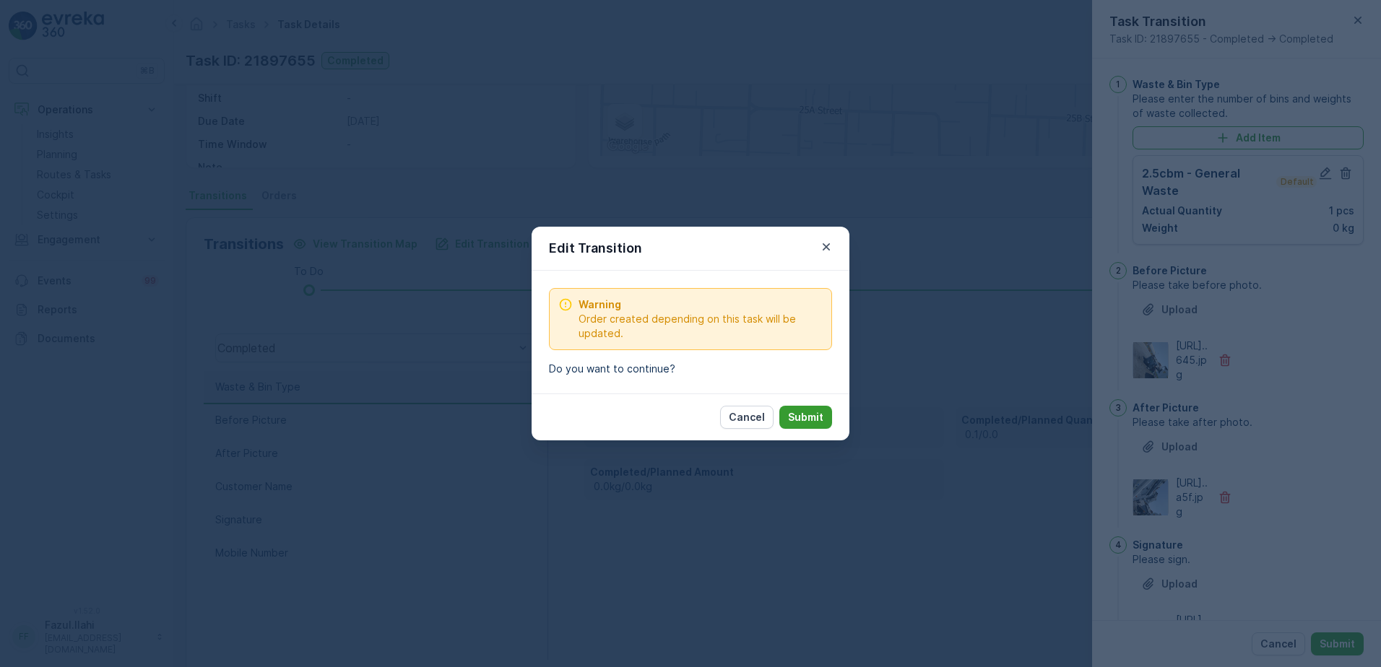
click at [810, 412] on p "Submit" at bounding box center [805, 417] width 35 height 14
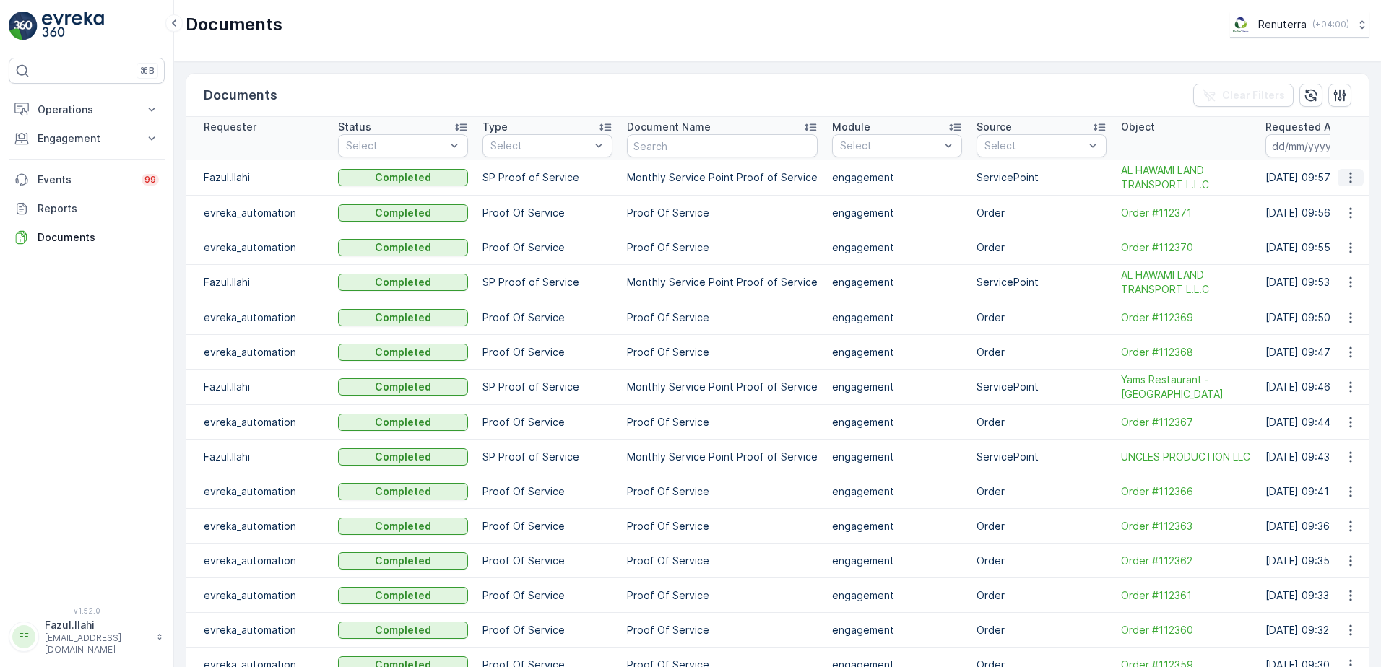
click at [1346, 176] on icon "button" at bounding box center [1351, 177] width 14 height 14
click at [1342, 198] on span "See Details" at bounding box center [1347, 199] width 56 height 14
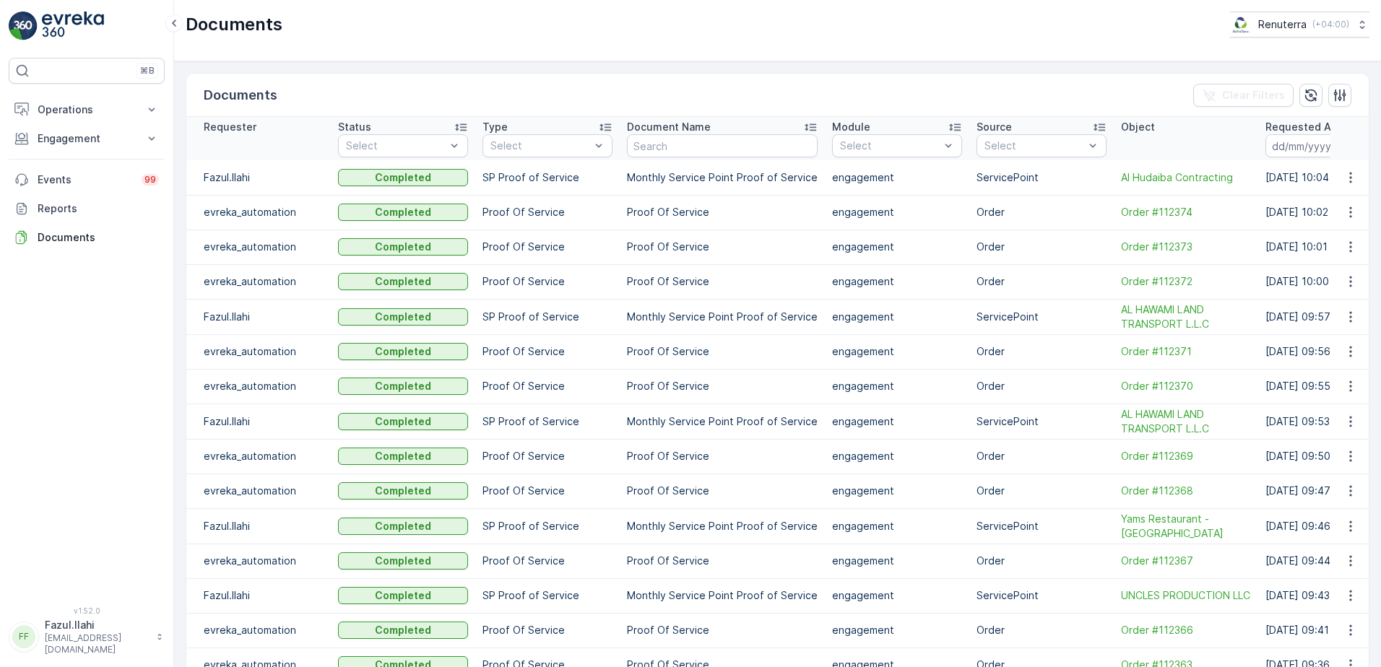
click at [1343, 187] on td at bounding box center [1350, 177] width 39 height 35
click at [1354, 178] on button "button" at bounding box center [1351, 177] width 26 height 17
click at [1338, 205] on span "See Details" at bounding box center [1347, 199] width 56 height 14
